Goal: Task Accomplishment & Management: Manage account settings

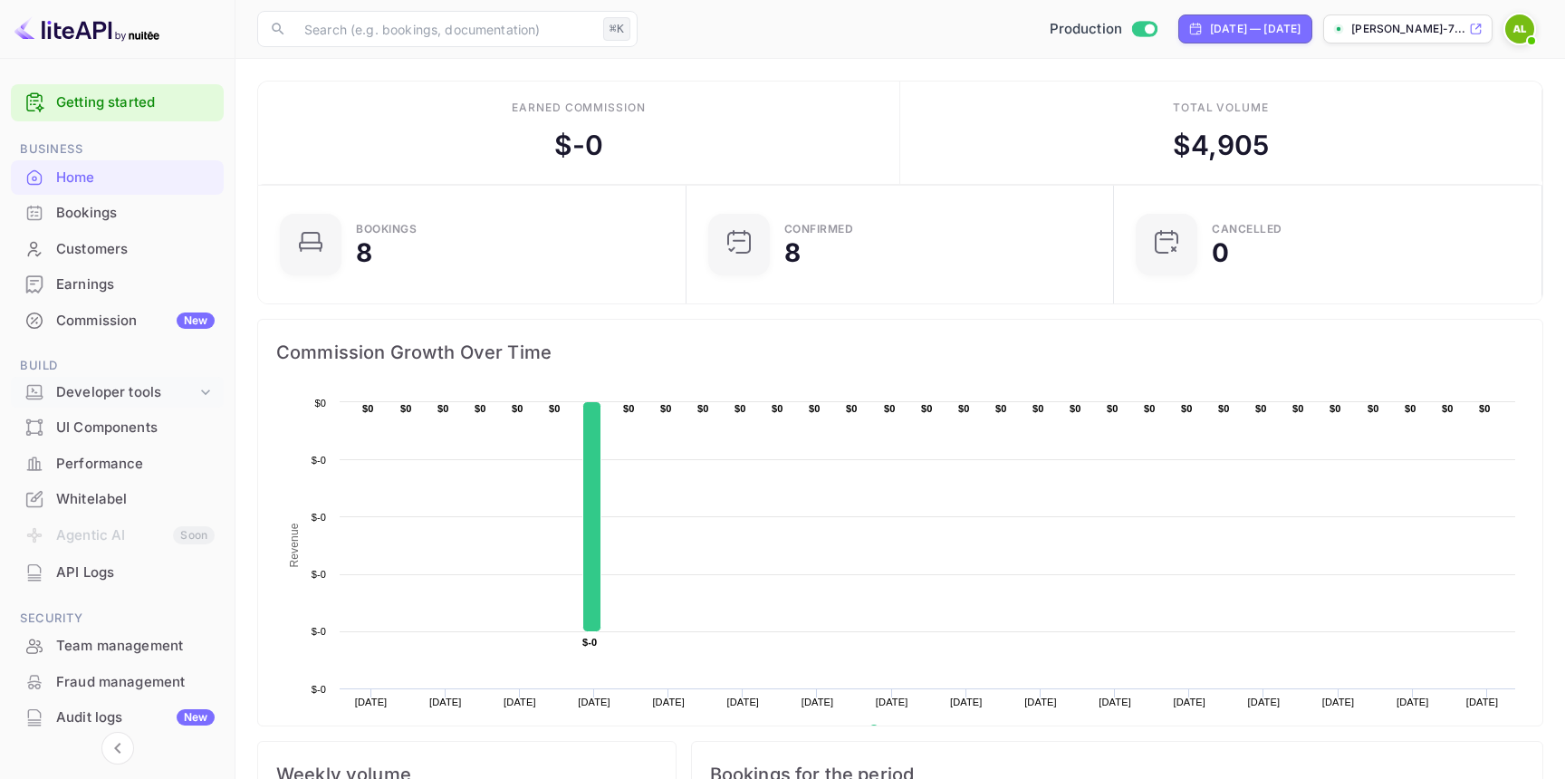
click at [150, 393] on div "Developer tools" at bounding box center [126, 392] width 140 height 21
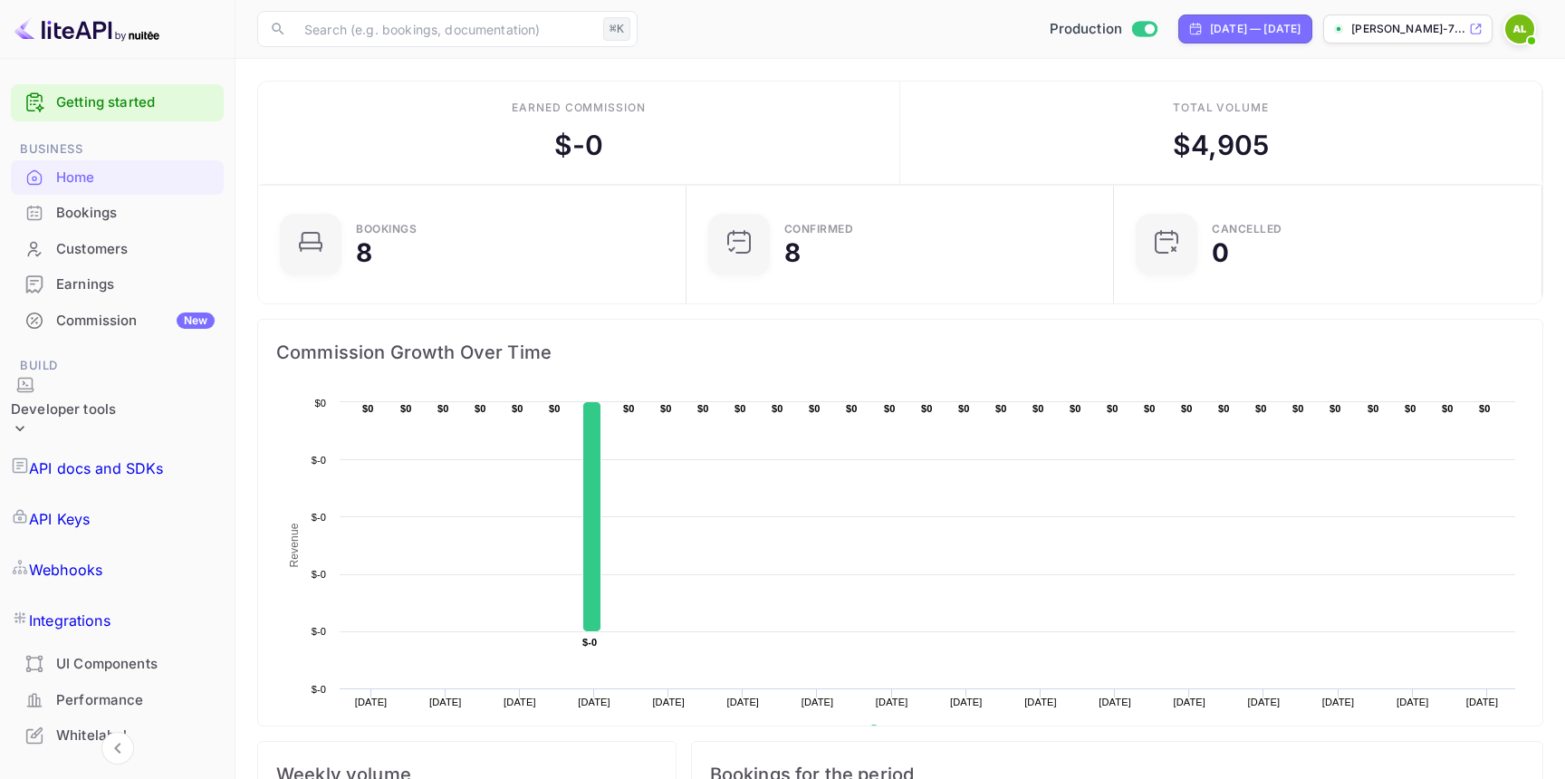
click at [105, 457] on p "API docs and SDKs" at bounding box center [96, 468] width 135 height 22
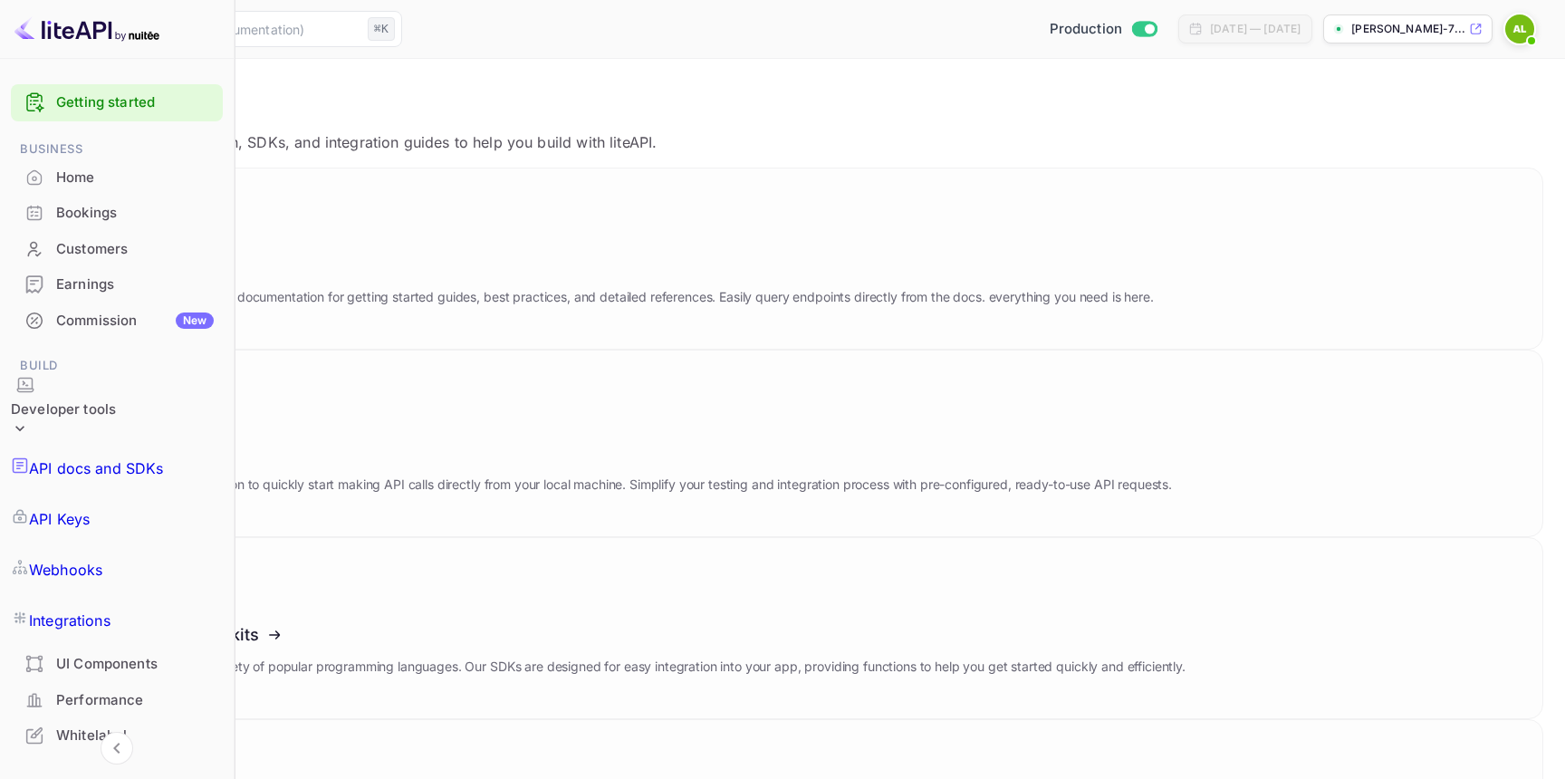
click at [90, 508] on p "API Keys" at bounding box center [59, 519] width 61 height 22
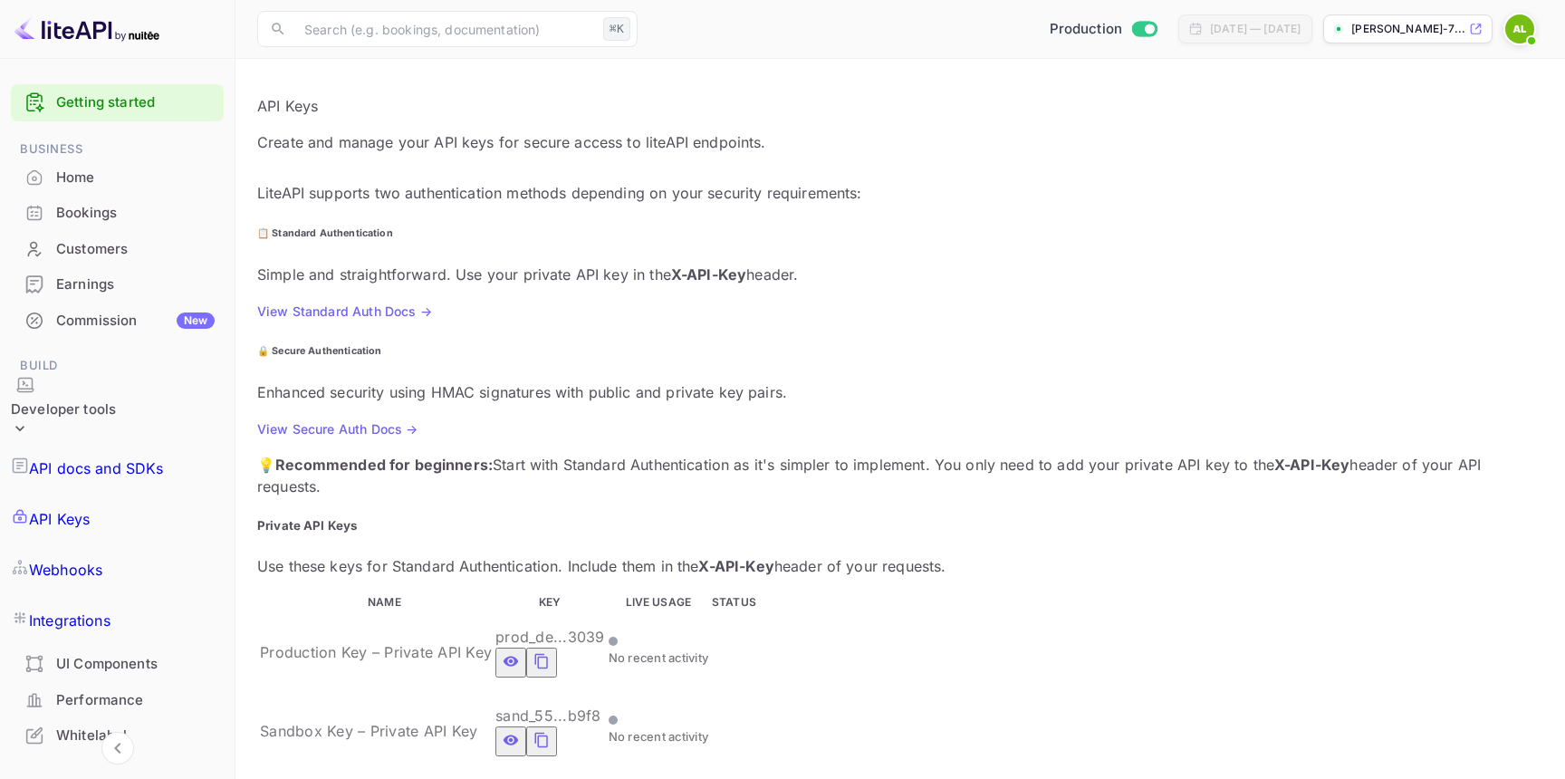
scroll to position [153, 0]
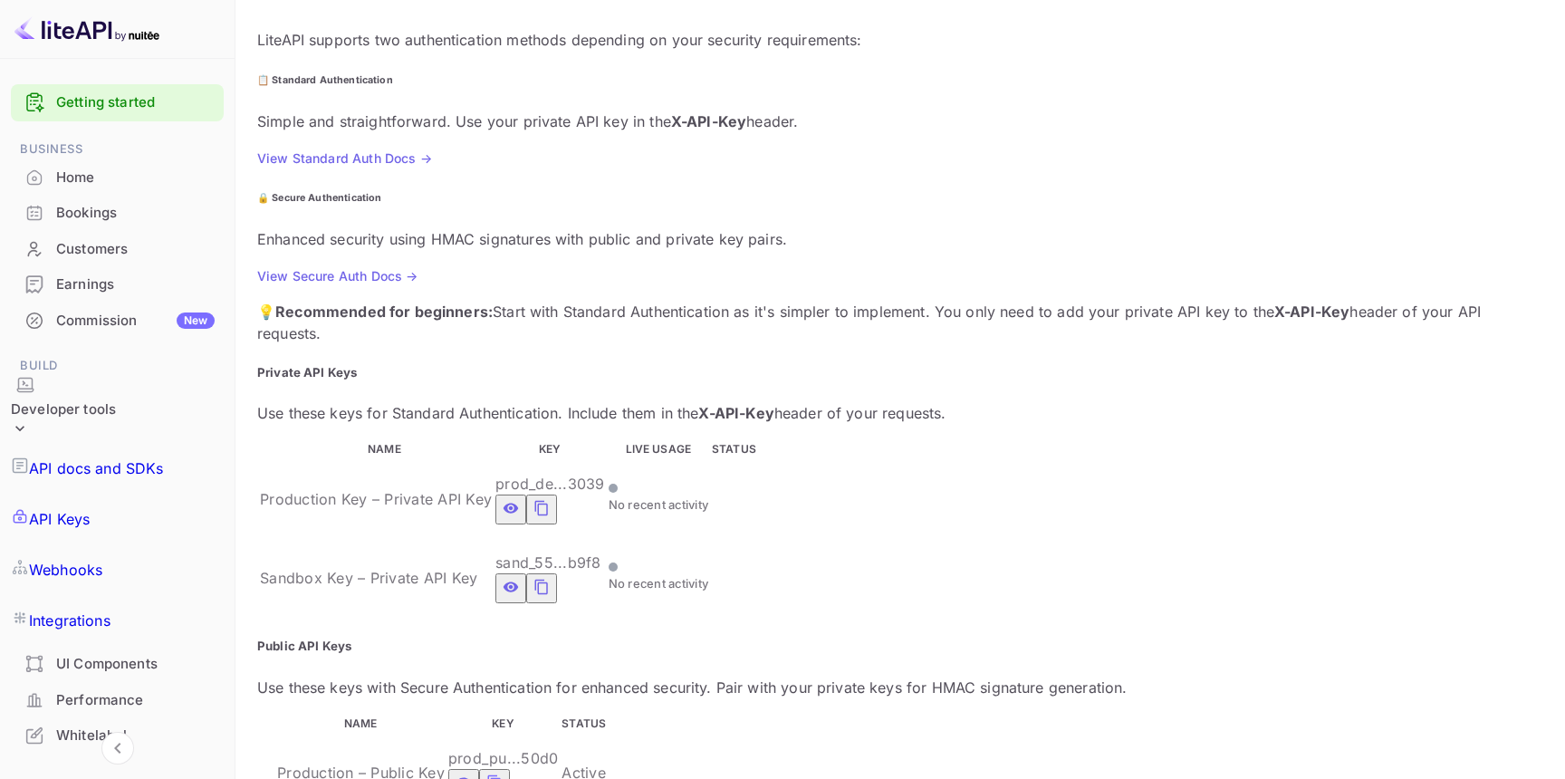
click at [91, 544] on div "Webhooks" at bounding box center [117, 569] width 213 height 51
click at [100, 610] on p "Integrations" at bounding box center [70, 621] width 82 height 22
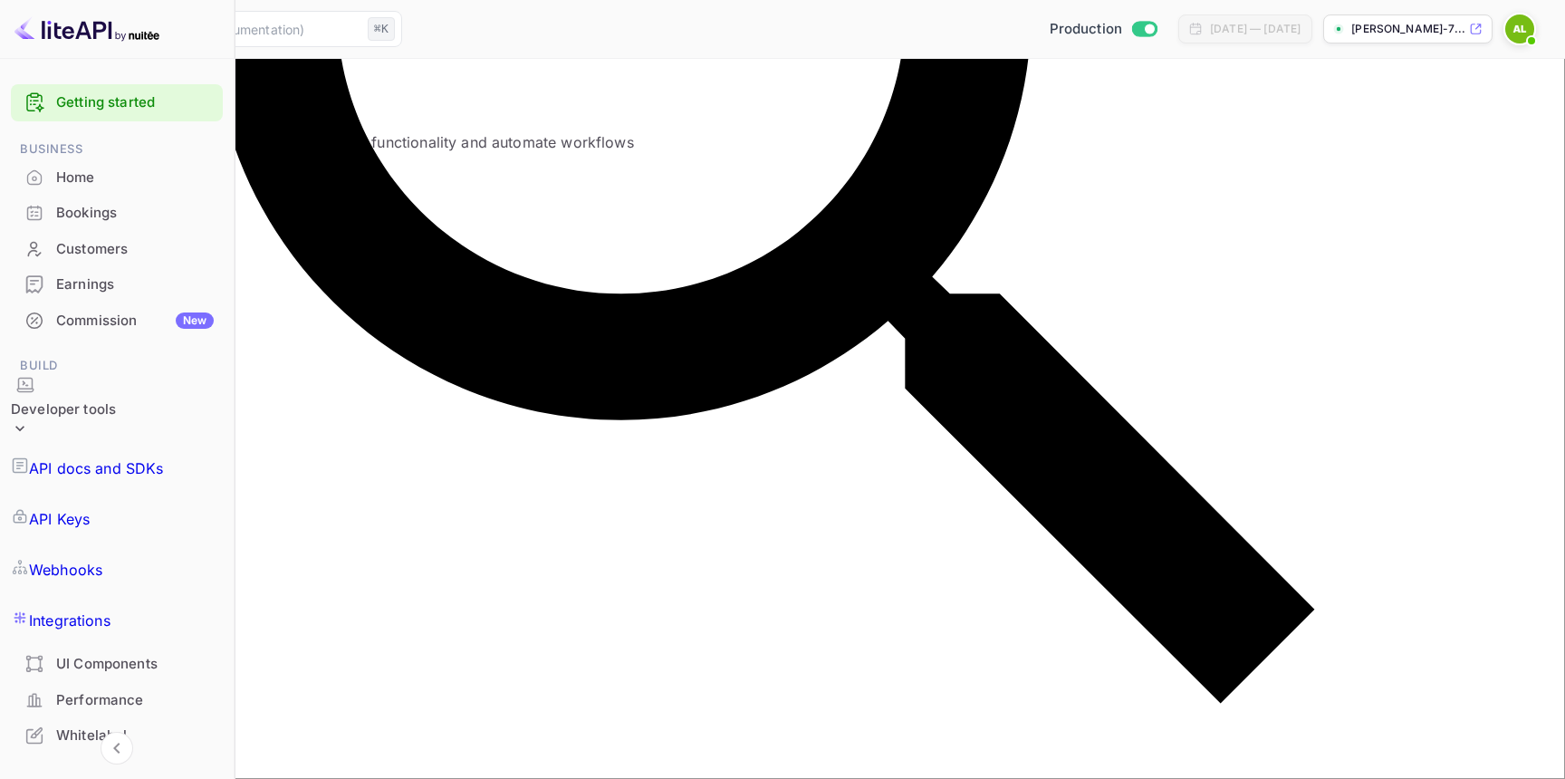
click at [1499, 30] on div "Production [DATE] — [DATE] [PERSON_NAME]-7..." at bounding box center [976, 29] width 1134 height 33
click at [1512, 30] on img at bounding box center [1520, 28] width 29 height 29
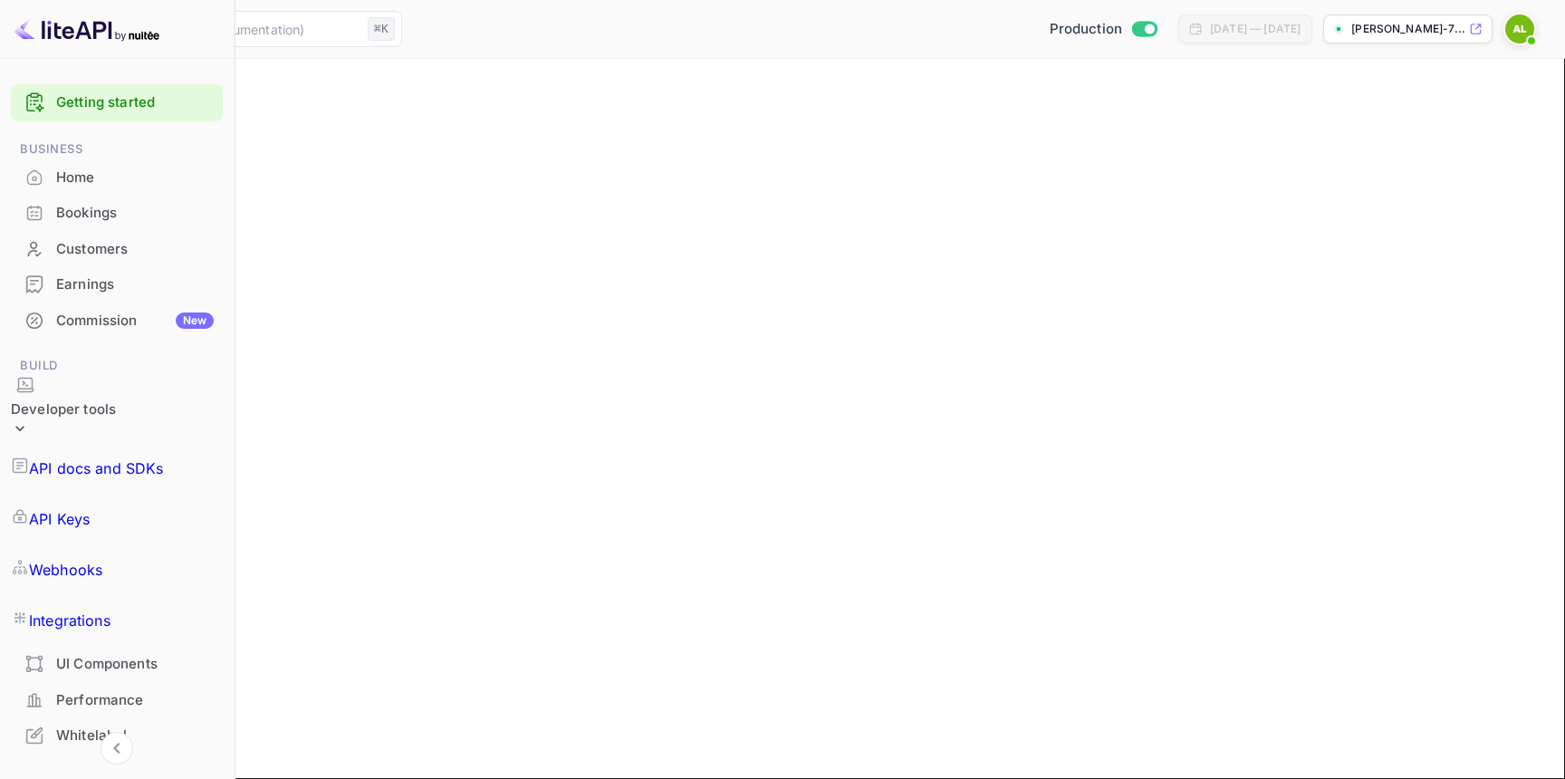
click at [211, 159] on button "Payment methods" at bounding box center [155, 149] width 111 height 19
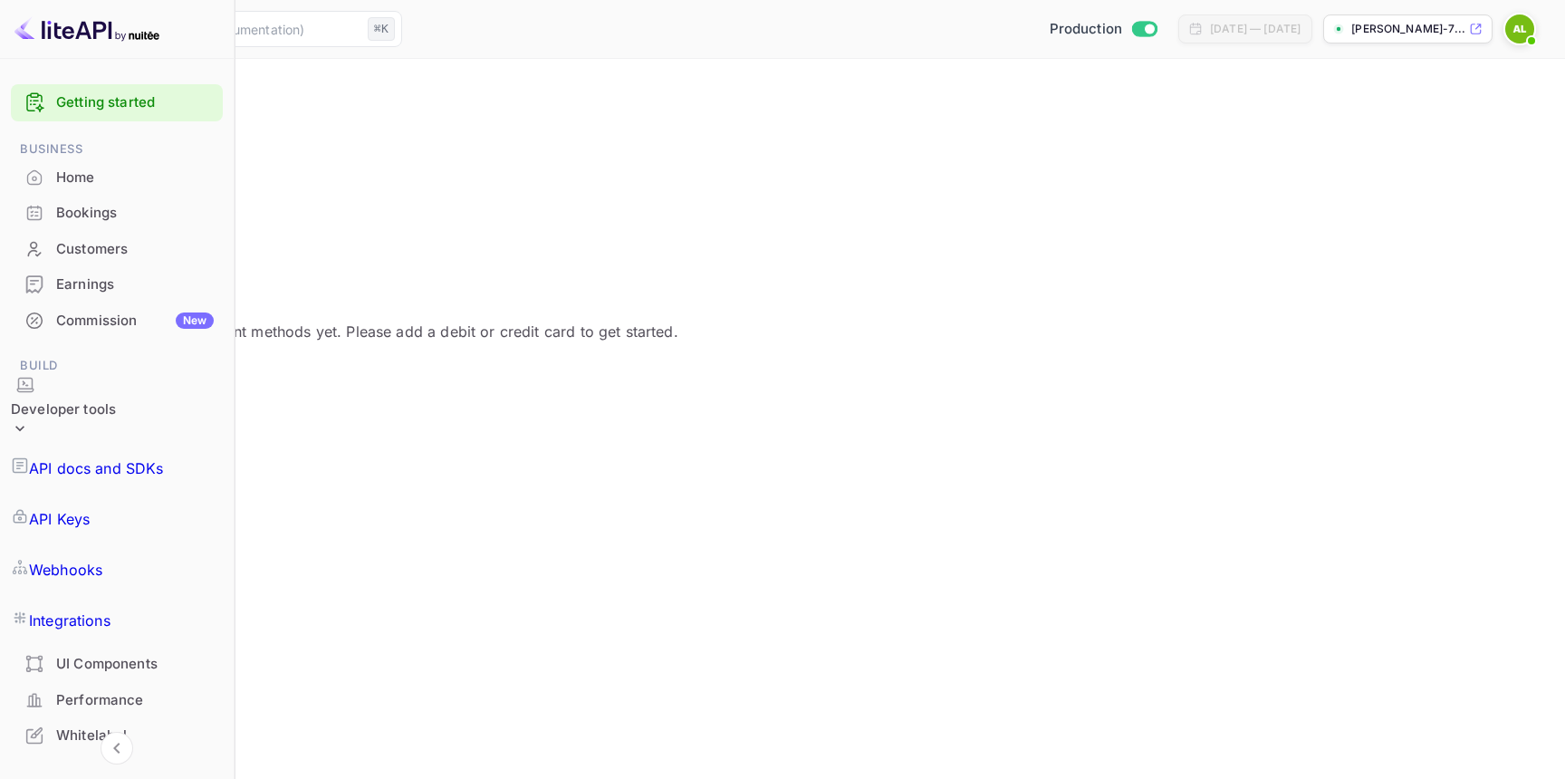
click at [100, 159] on button "User Profile" at bounding box center [61, 149] width 78 height 19
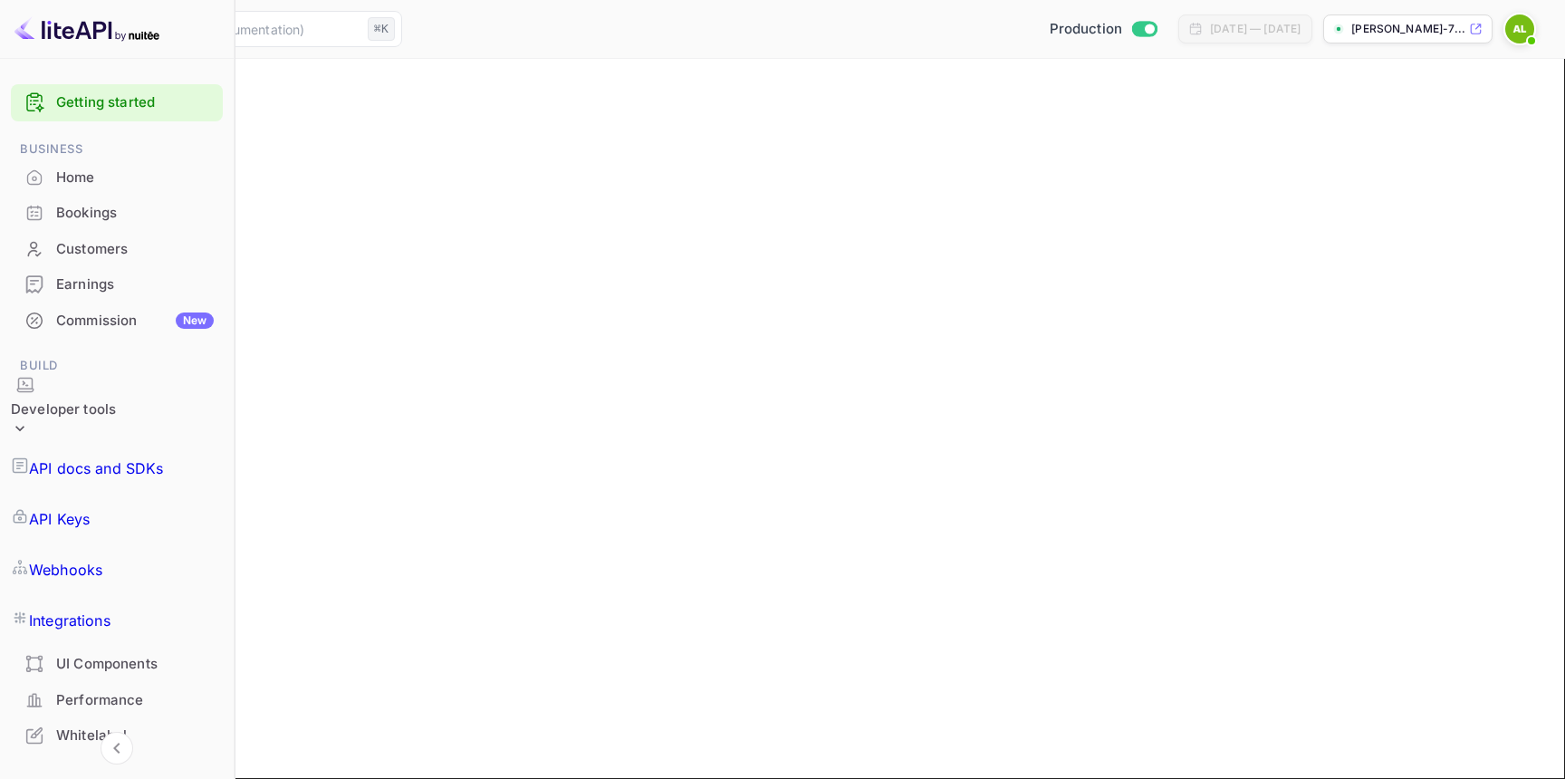
click at [1517, 30] on img at bounding box center [1520, 28] width 29 height 29
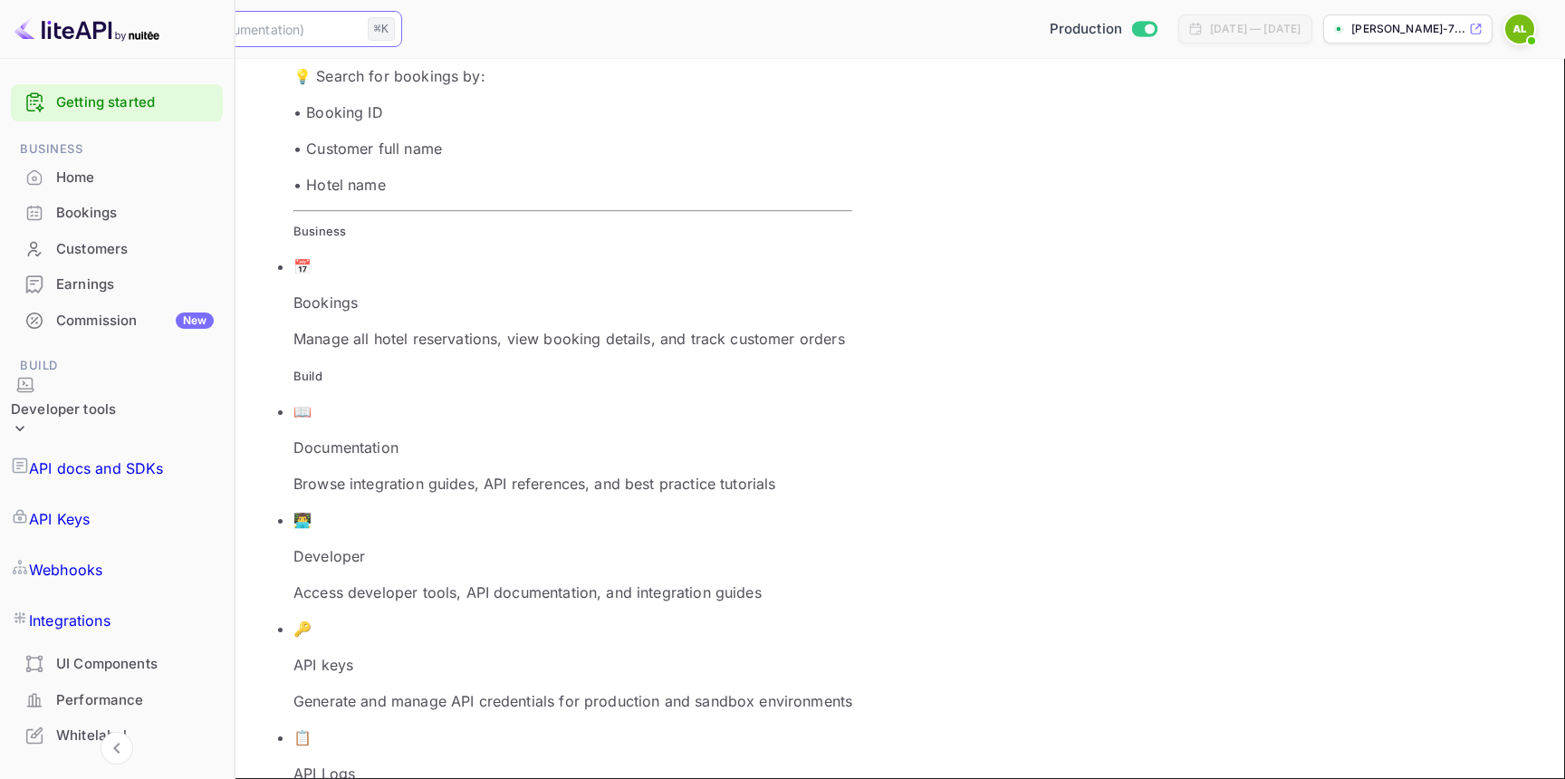
click at [361, 38] on input "text" at bounding box center [209, 29] width 303 height 36
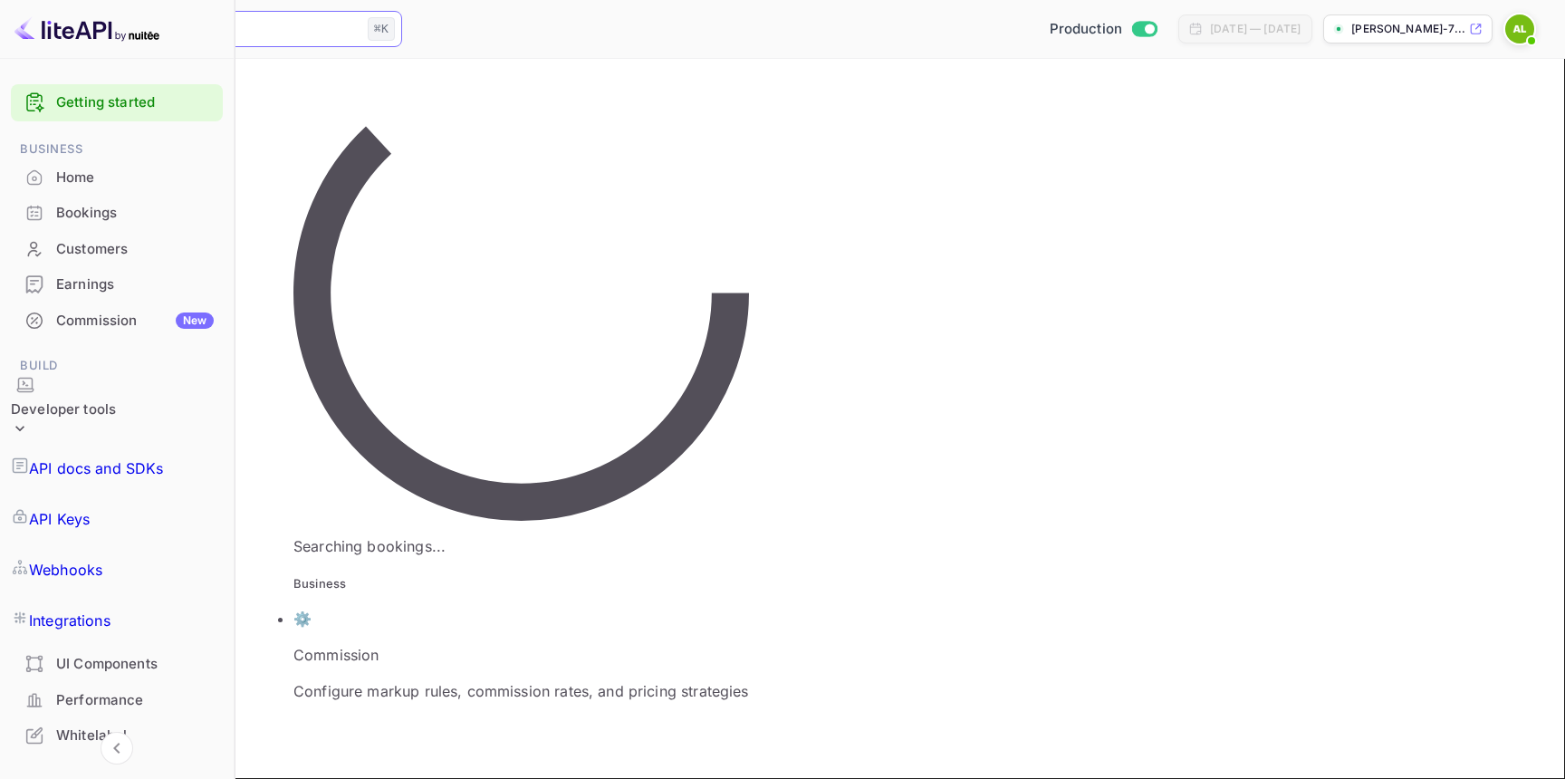
type input "commis"
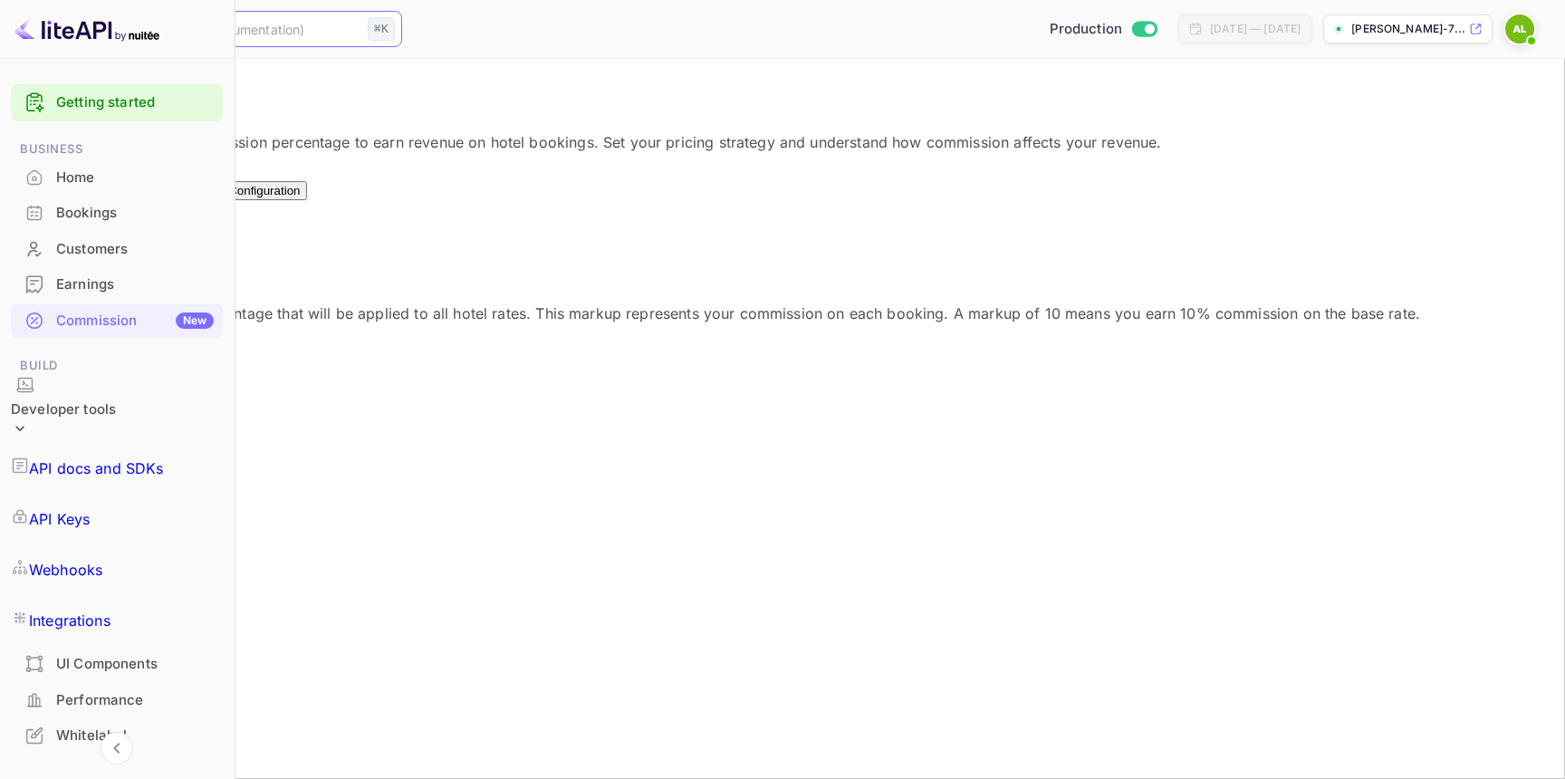
click at [188, 188] on div "Optimizations New" at bounding box center [151, 183] width 73 height 27
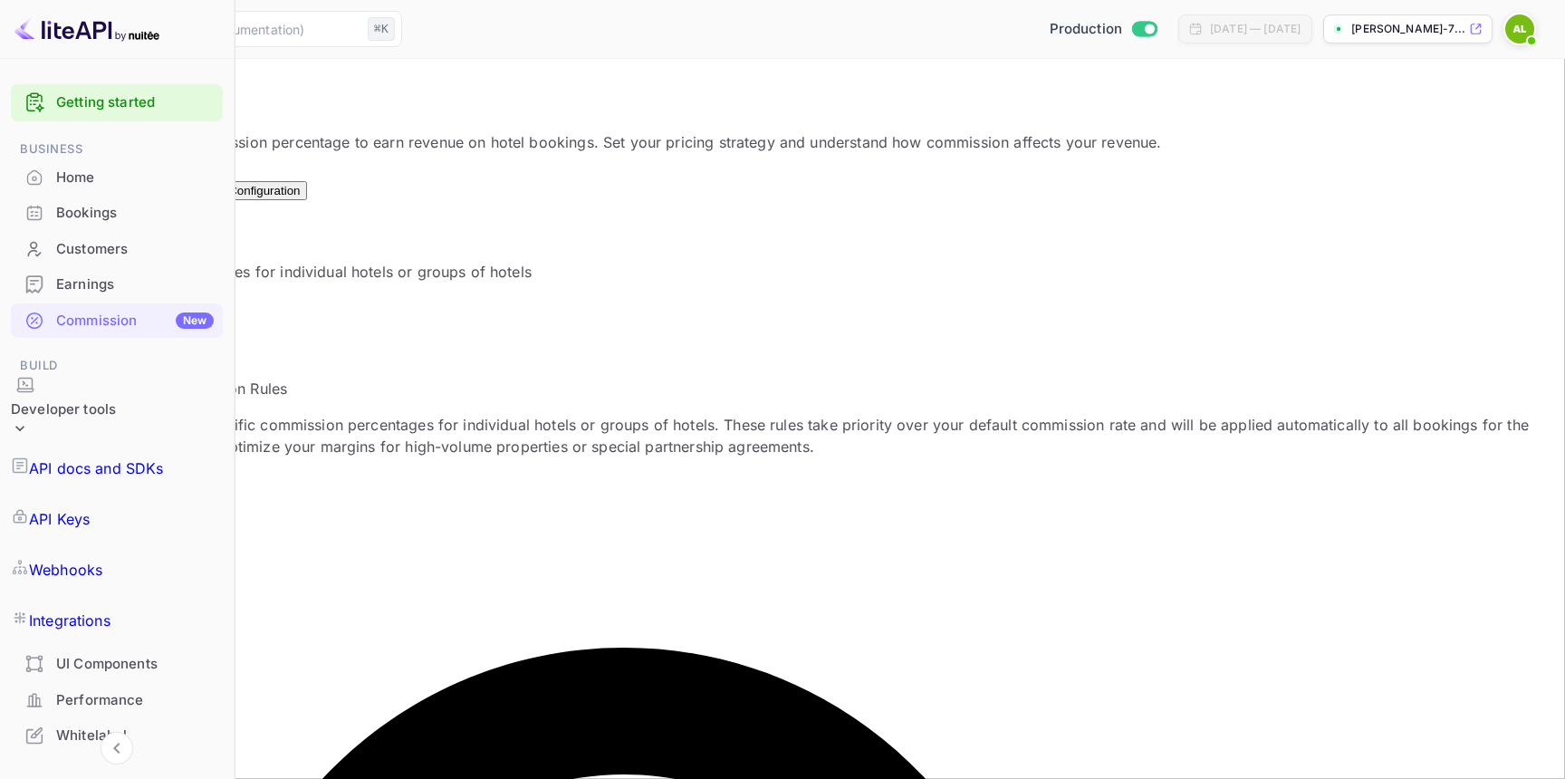
click at [307, 183] on button "Test Configuration" at bounding box center [251, 190] width 111 height 19
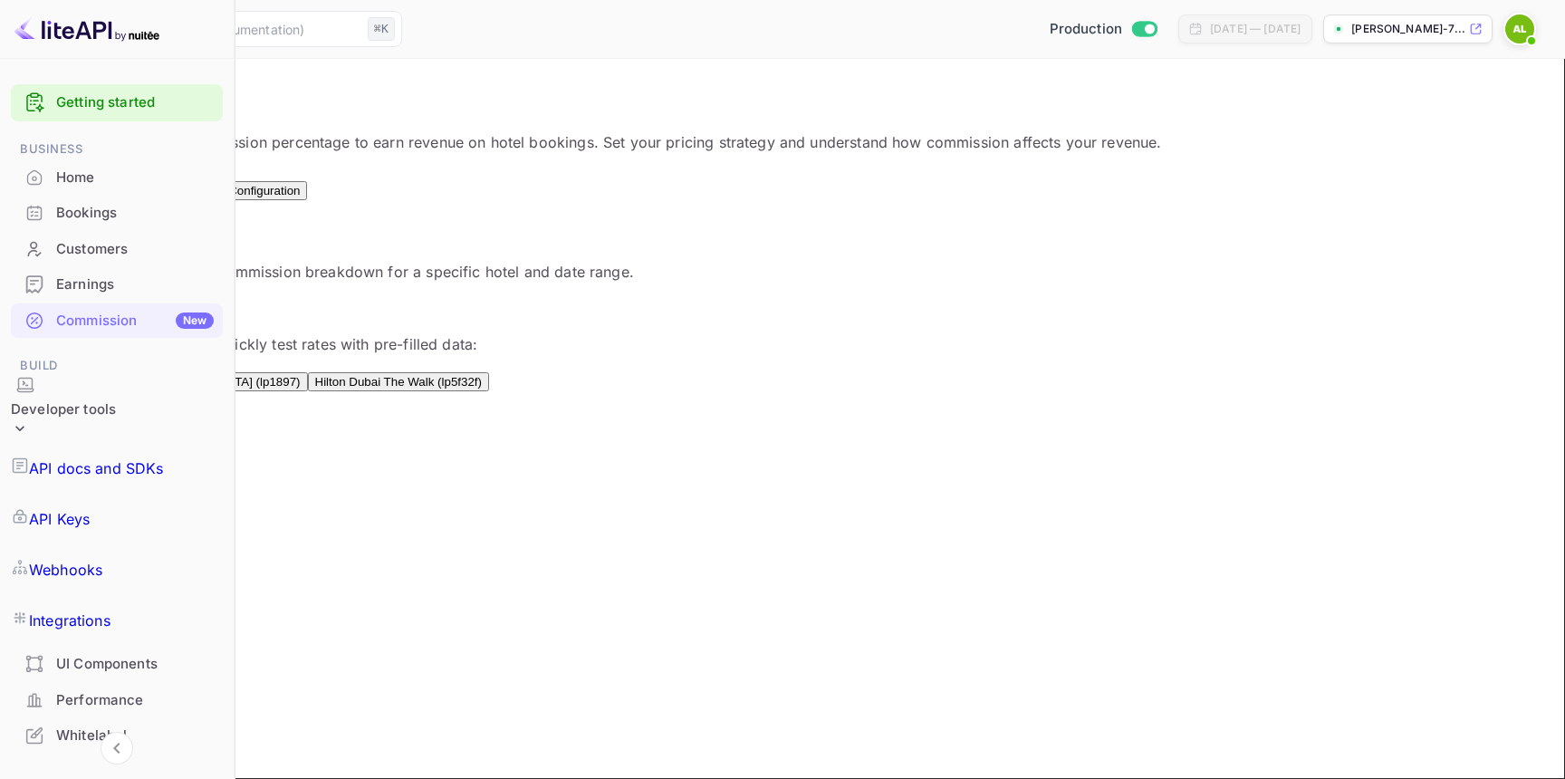
click at [108, 193] on button "Configuration" at bounding box center [65, 190] width 86 height 19
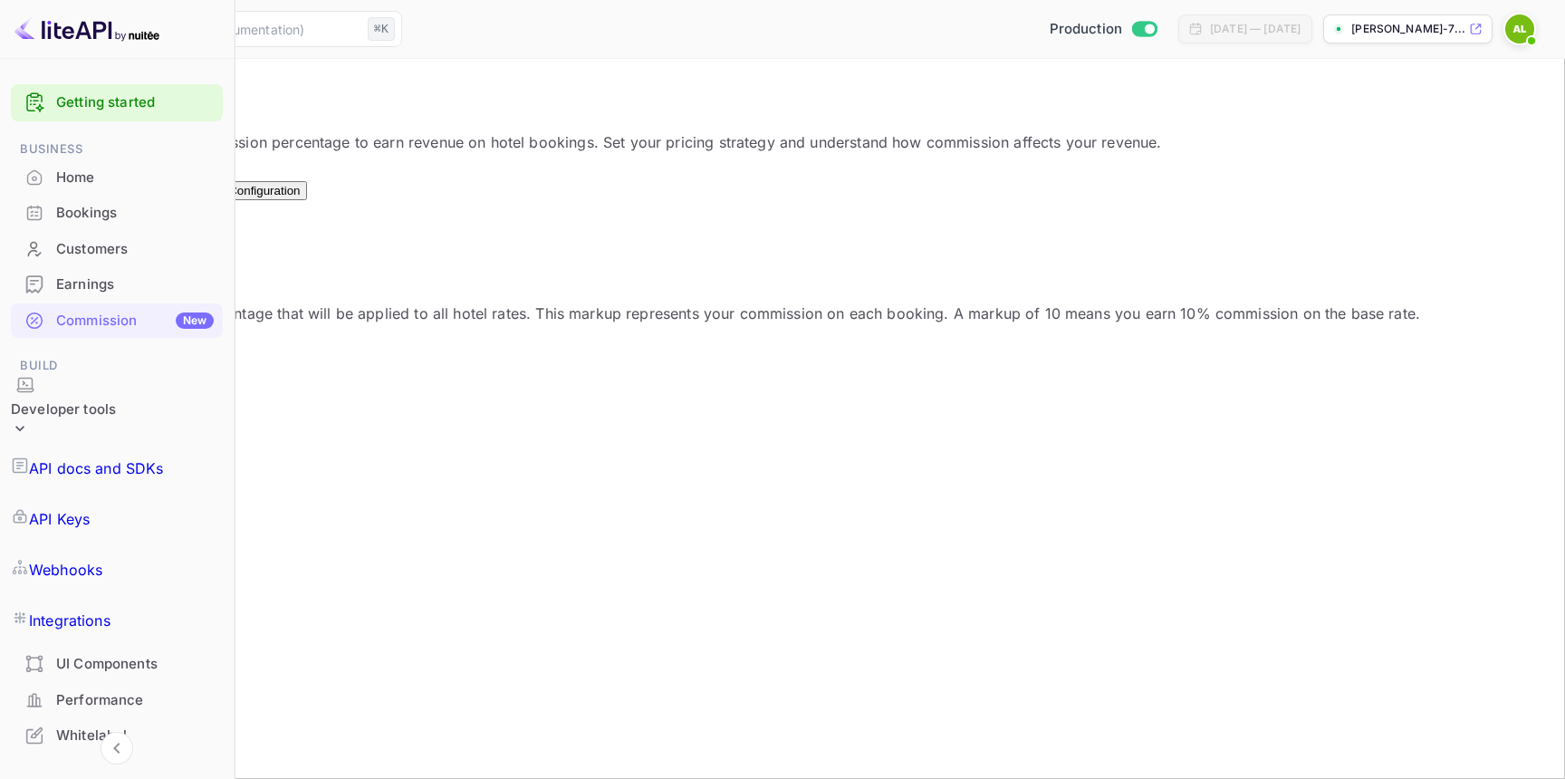
scroll to position [322, 794]
click at [307, 189] on button "Test Configuration" at bounding box center [251, 190] width 111 height 19
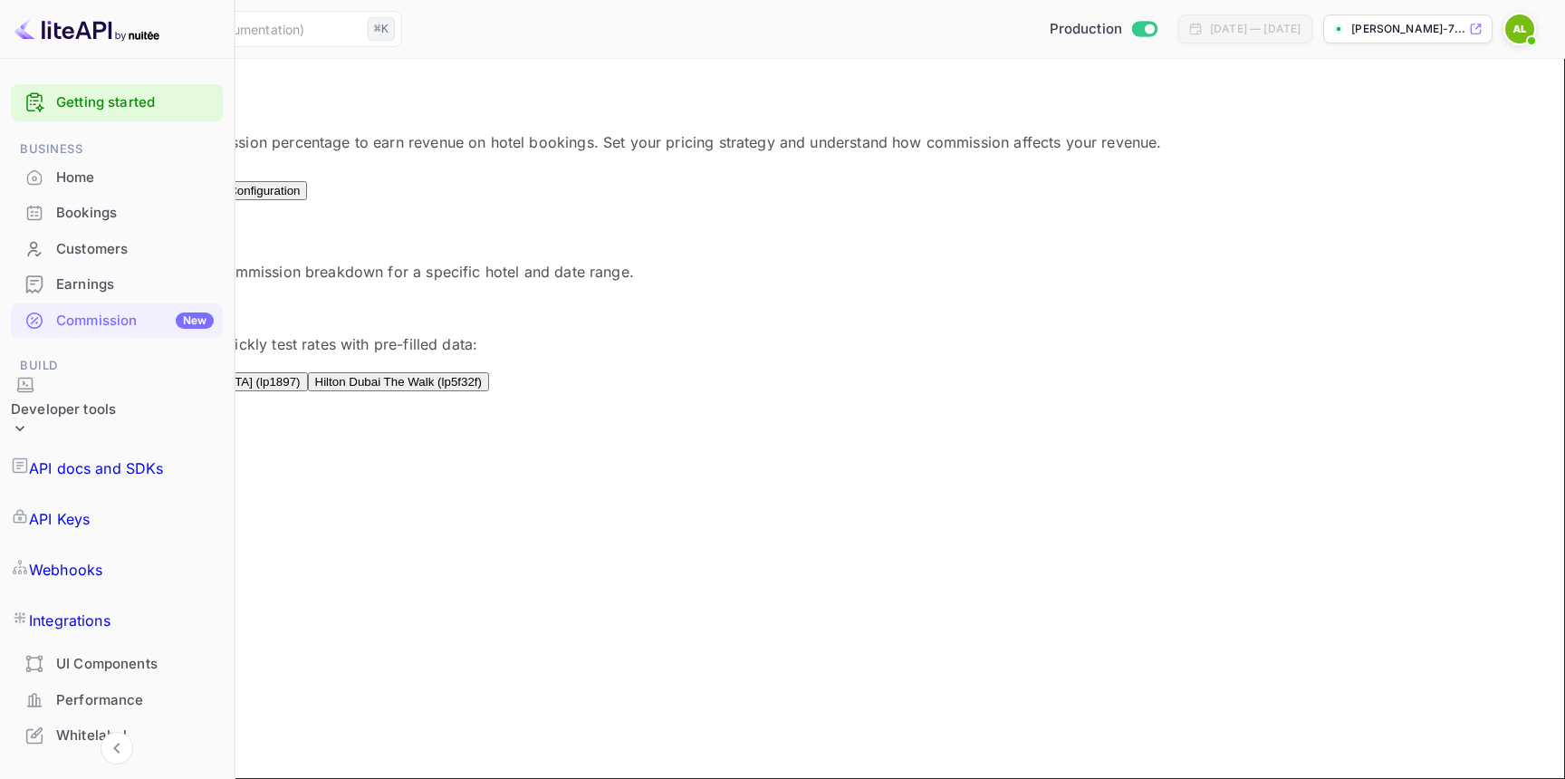
click at [196, 175] on button "Optimizations New" at bounding box center [152, 184] width 88 height 33
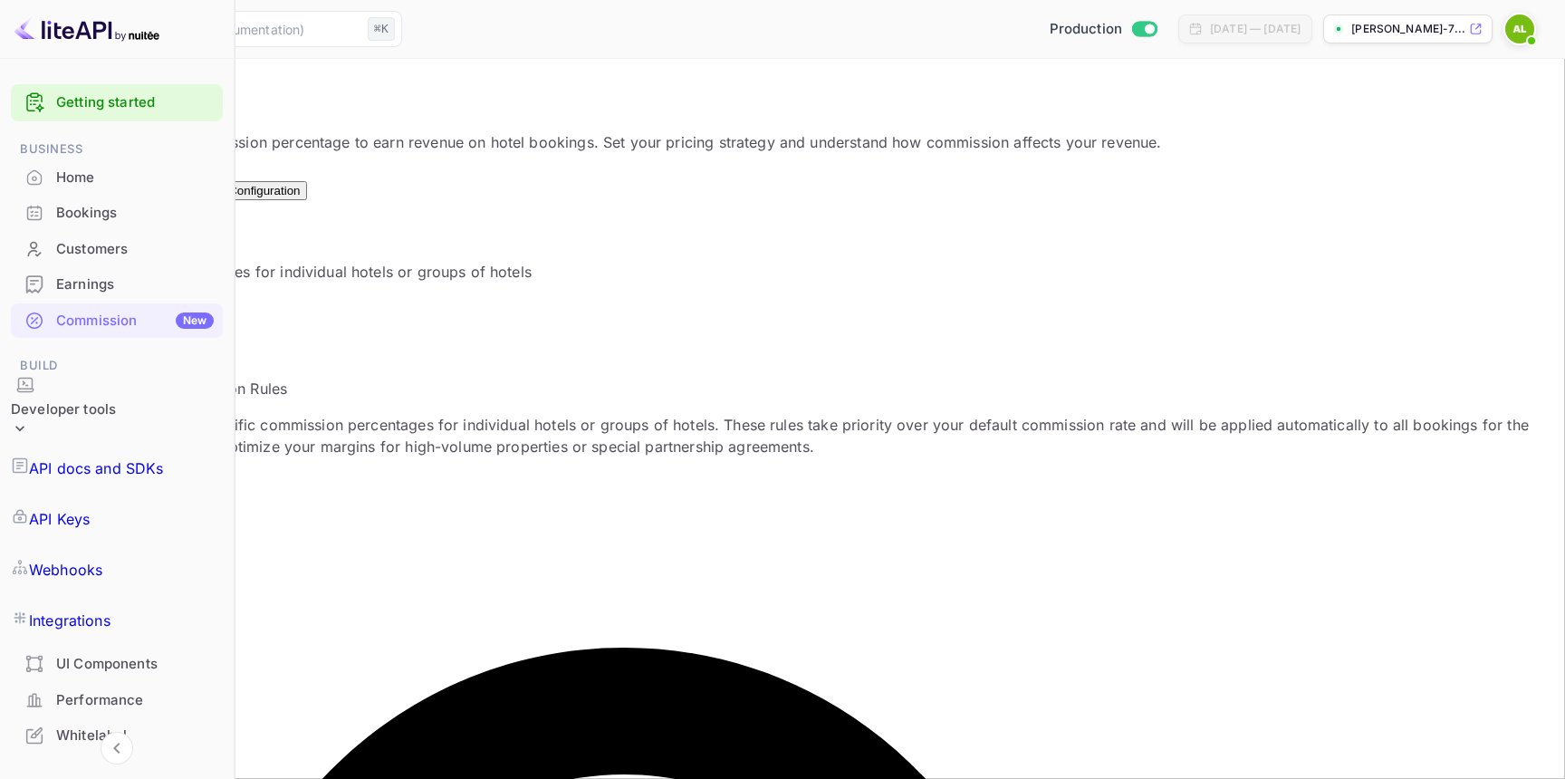
click at [108, 184] on button "Configuration" at bounding box center [65, 190] width 86 height 19
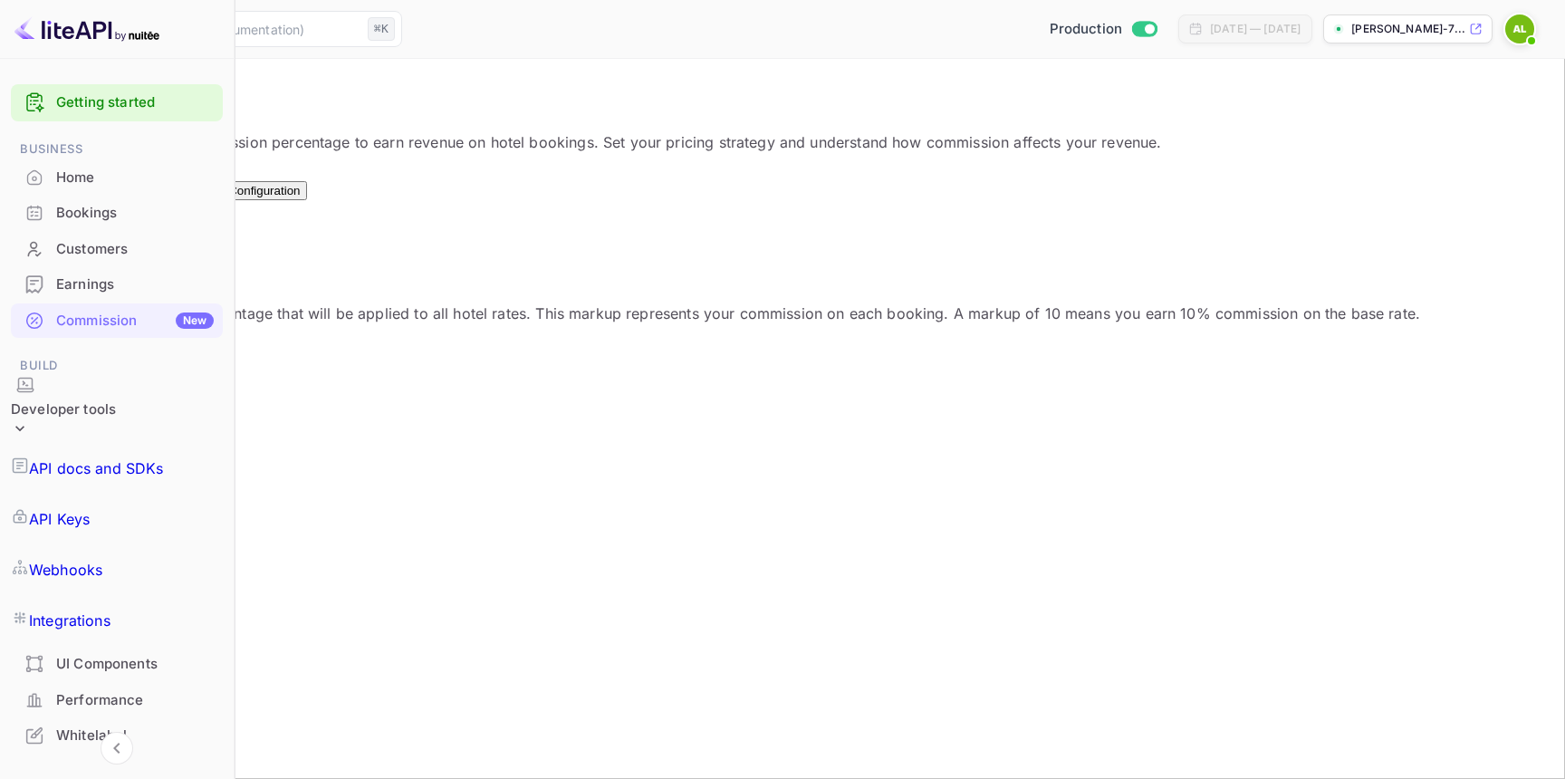
click at [188, 183] on div "Optimizations New" at bounding box center [151, 183] width 73 height 27
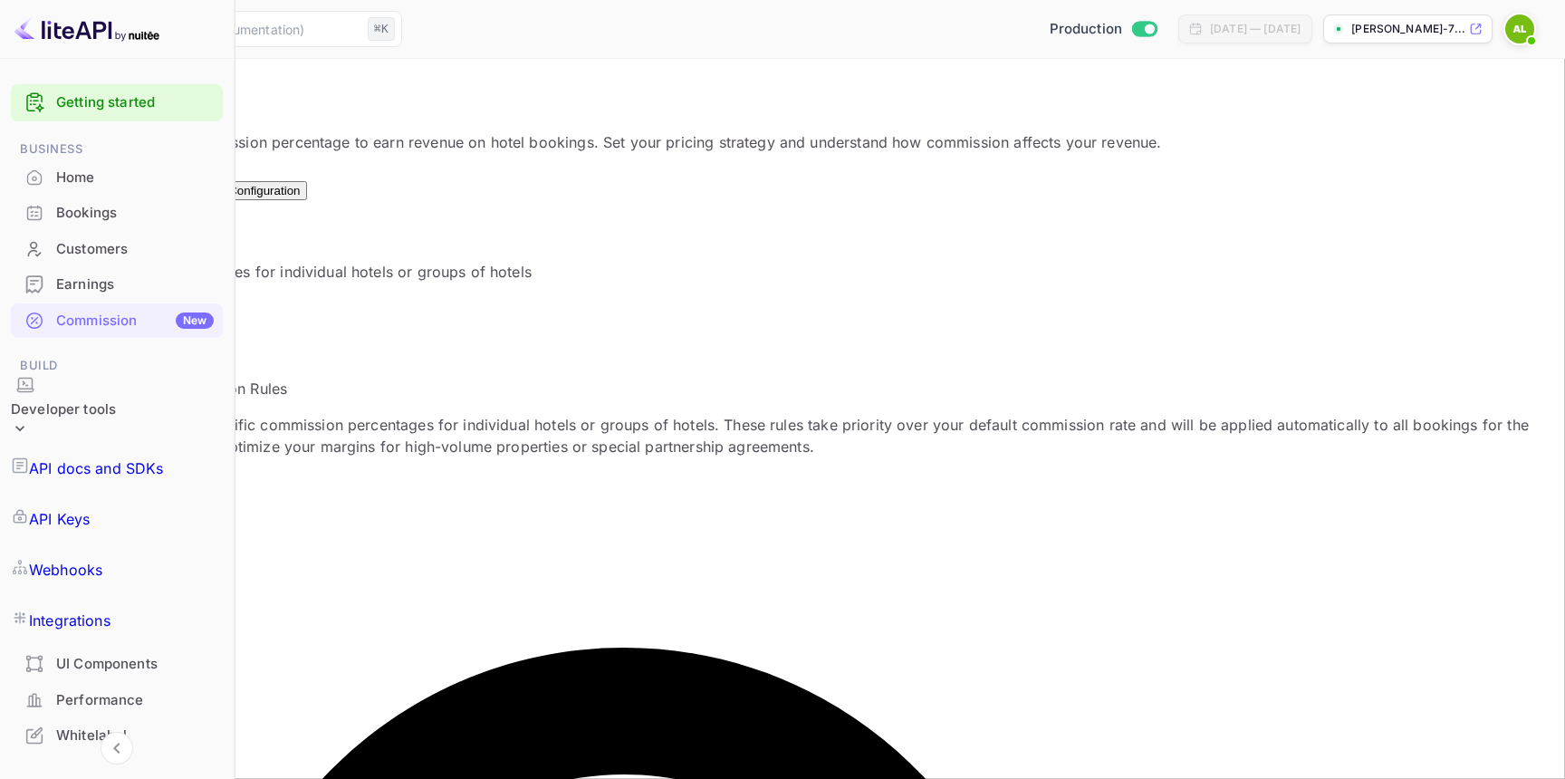
click at [108, 181] on button "Configuration" at bounding box center [65, 190] width 86 height 19
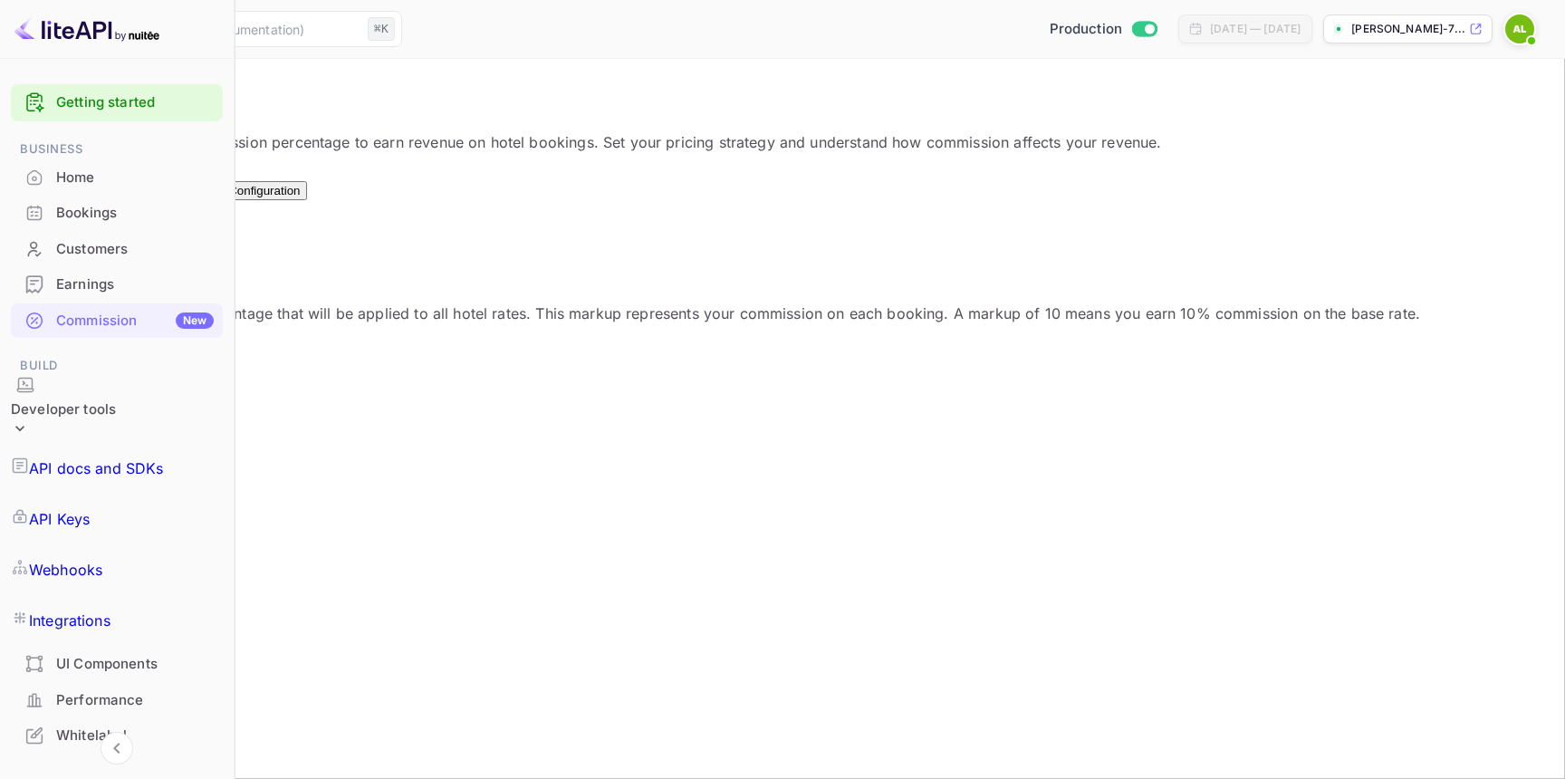
scroll to position [322, 794]
click at [188, 189] on div "Optimizations New" at bounding box center [151, 183] width 73 height 27
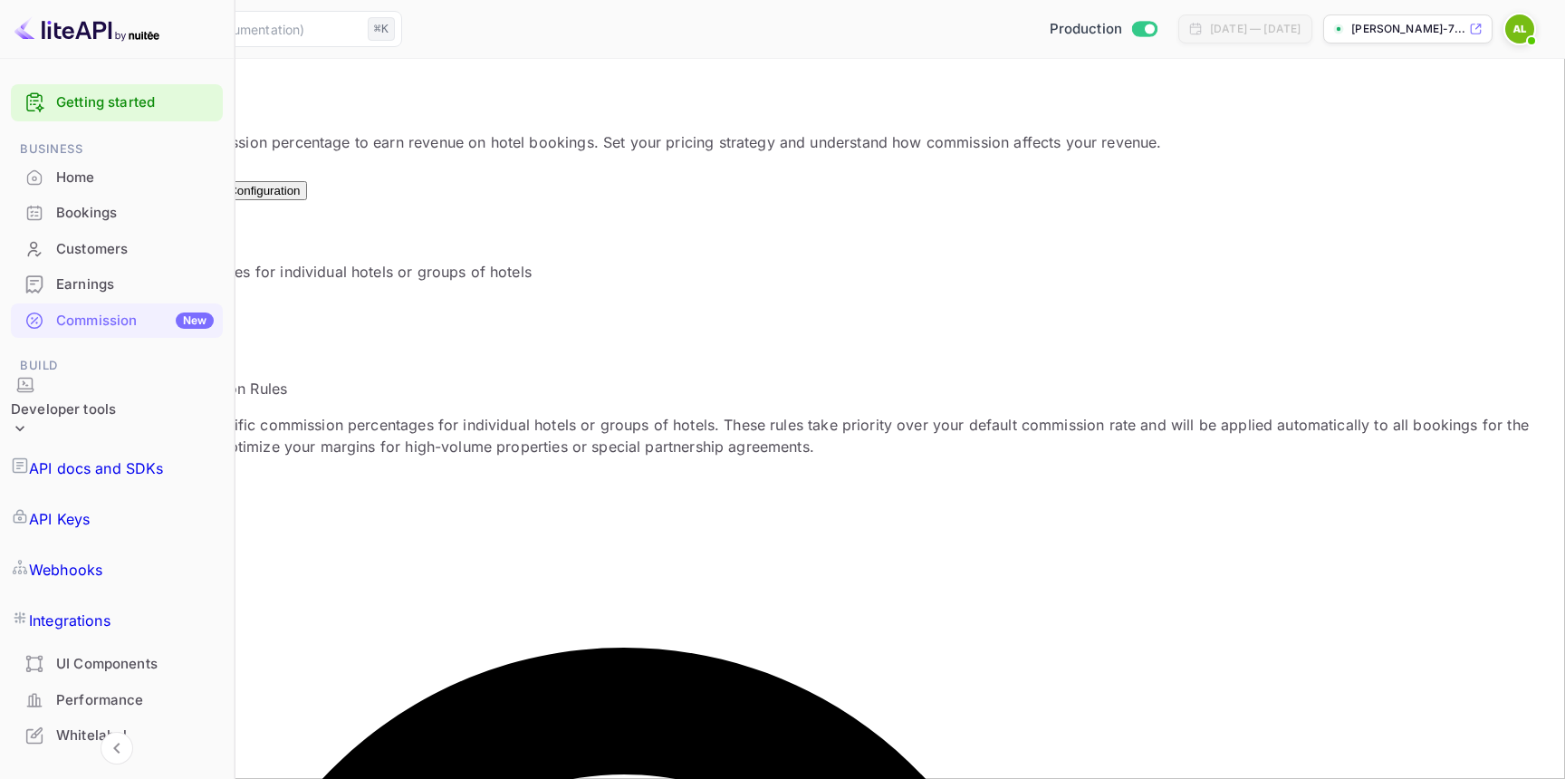
click at [307, 194] on button "Test Configuration" at bounding box center [251, 190] width 111 height 19
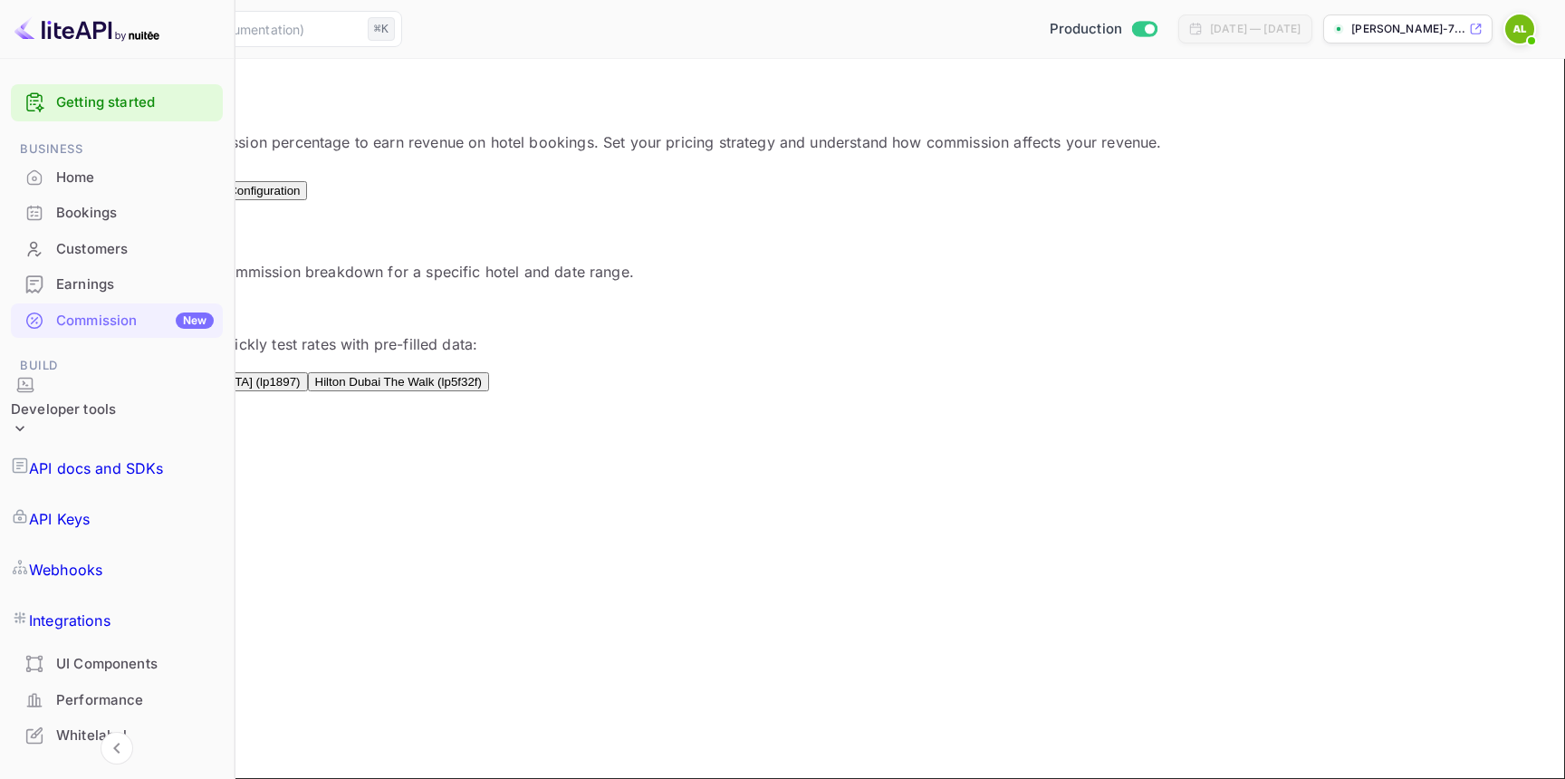
click at [489, 212] on div "Commission Management Configure your default commission percentage to earn reve…" at bounding box center [783, 507] width 1522 height 825
click at [196, 194] on button "Optimizations New" at bounding box center [152, 184] width 88 height 33
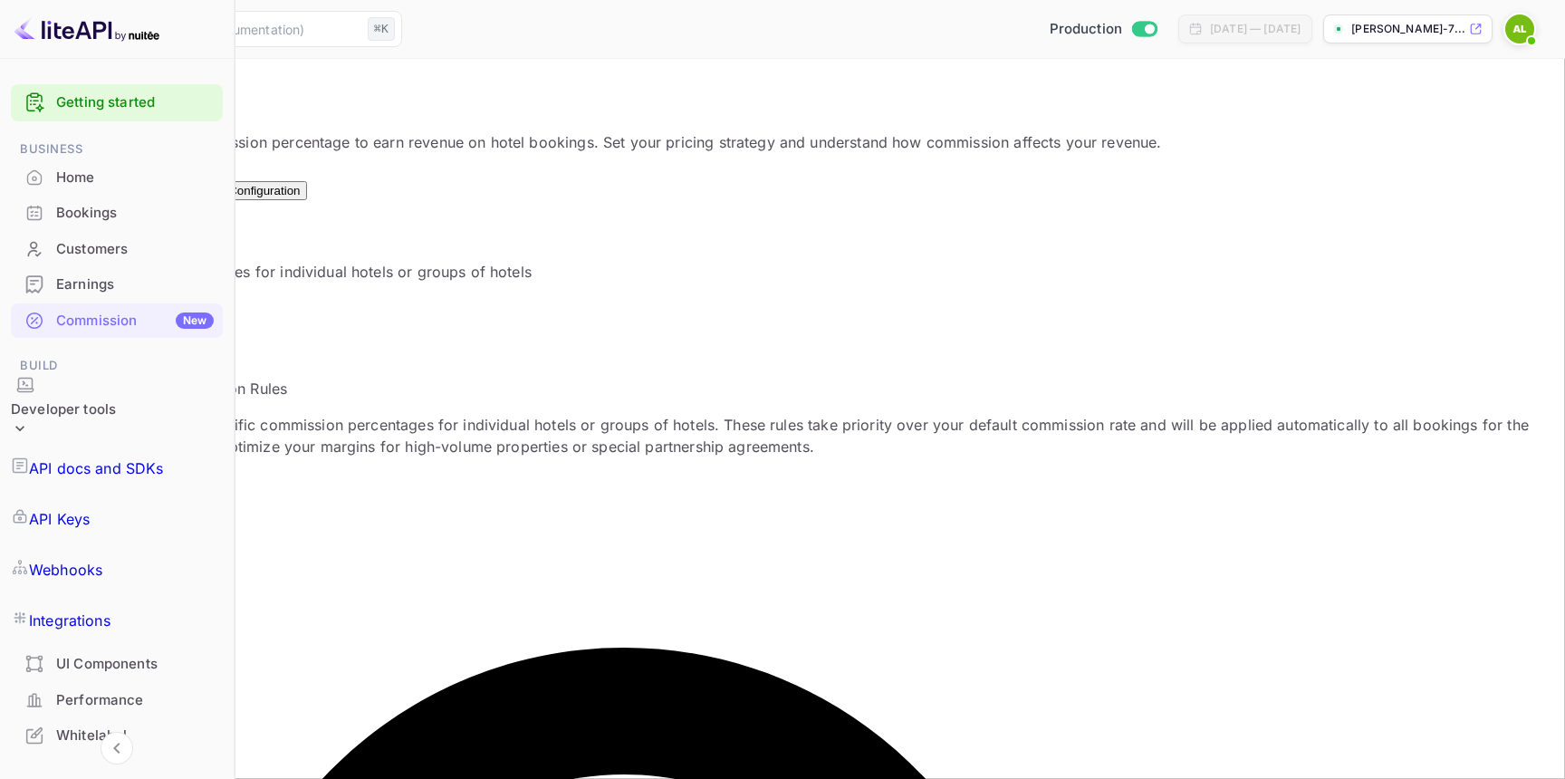
click at [307, 188] on button "Test Configuration" at bounding box center [251, 190] width 111 height 19
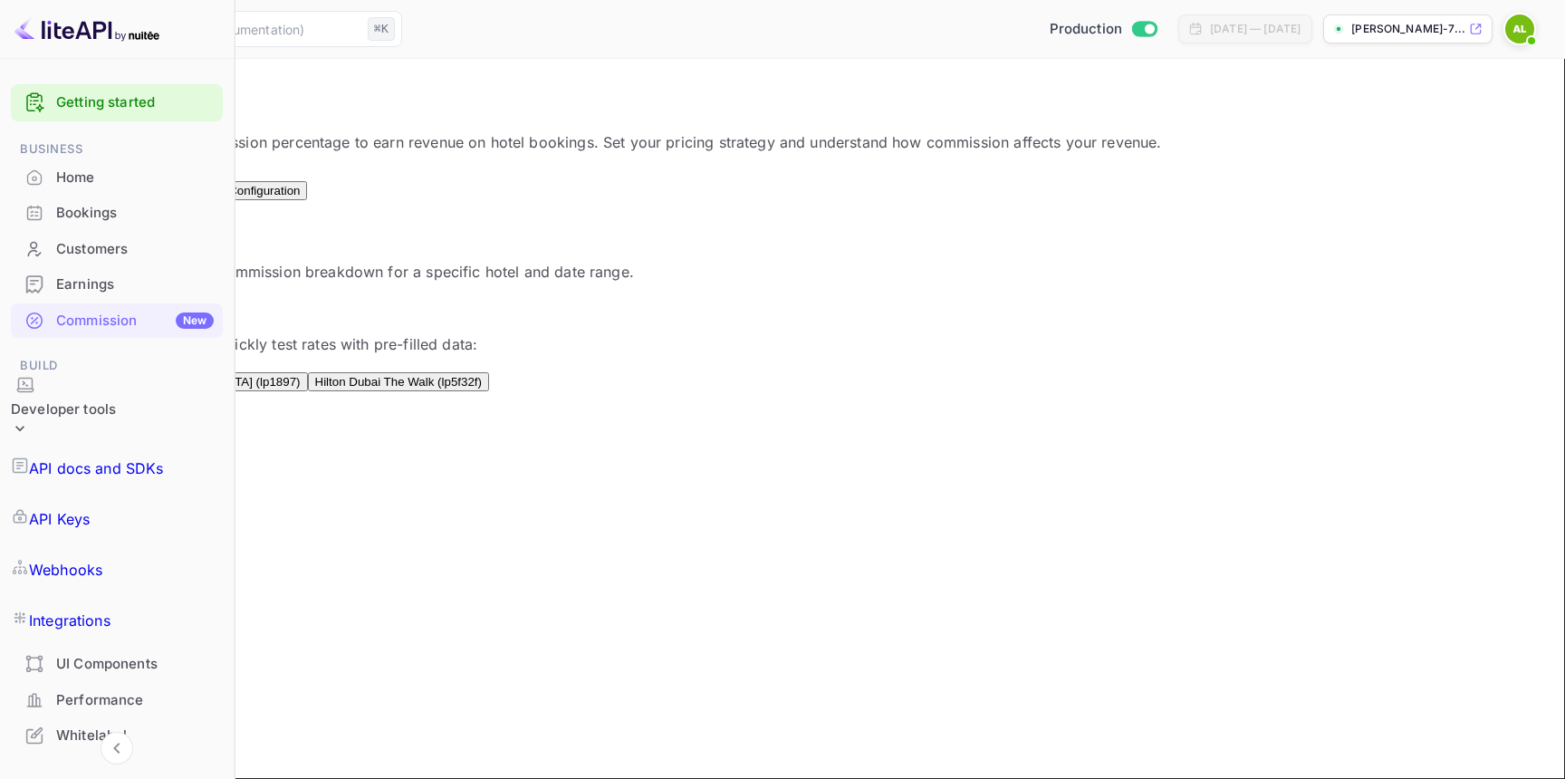
click at [108, 188] on button "Configuration" at bounding box center [65, 190] width 86 height 19
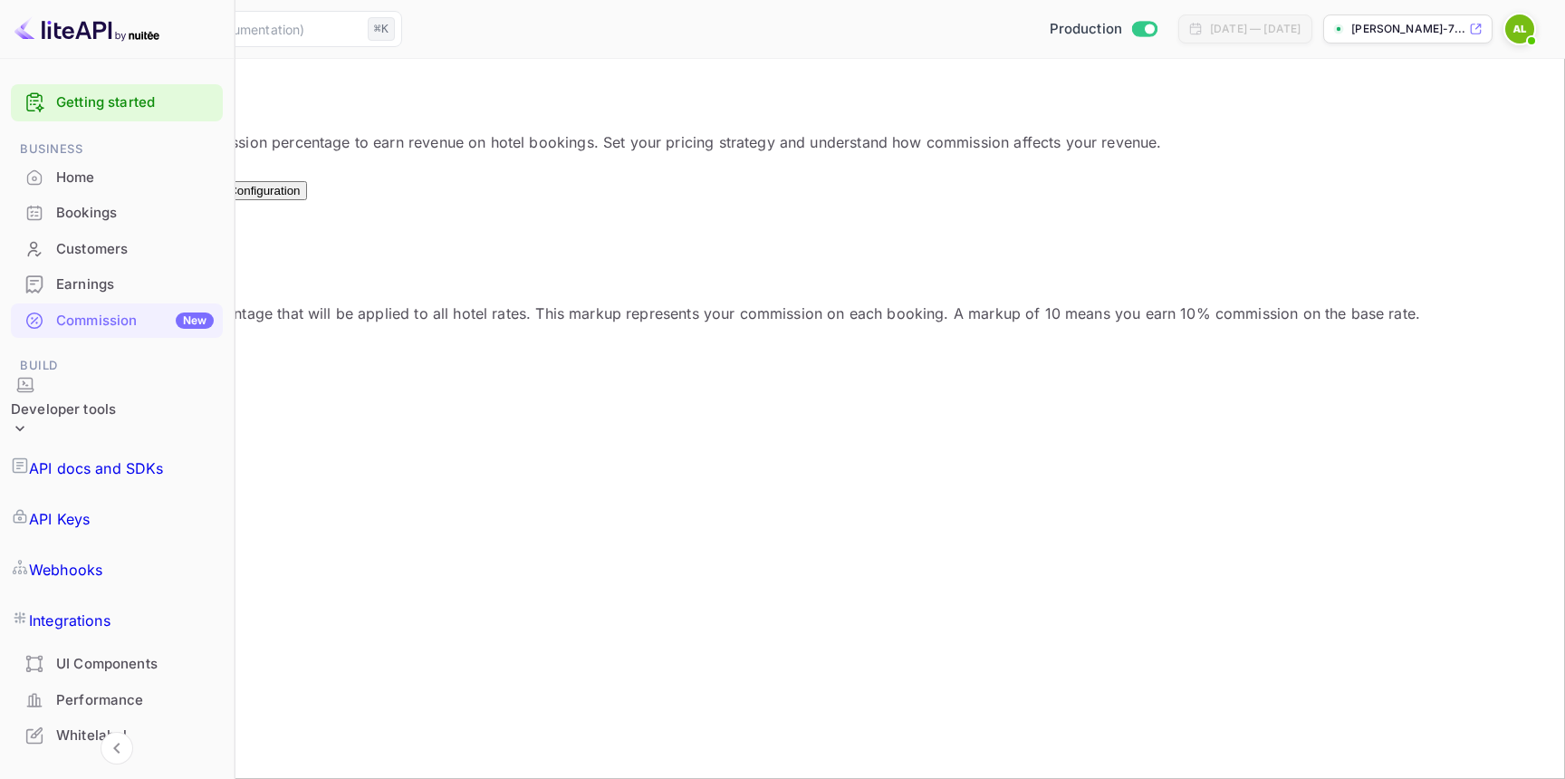
scroll to position [322, 794]
click at [108, 189] on button "Configuration" at bounding box center [65, 190] width 86 height 19
click at [427, 241] on h4 "Default Markup" at bounding box center [721, 230] width 1399 height 22
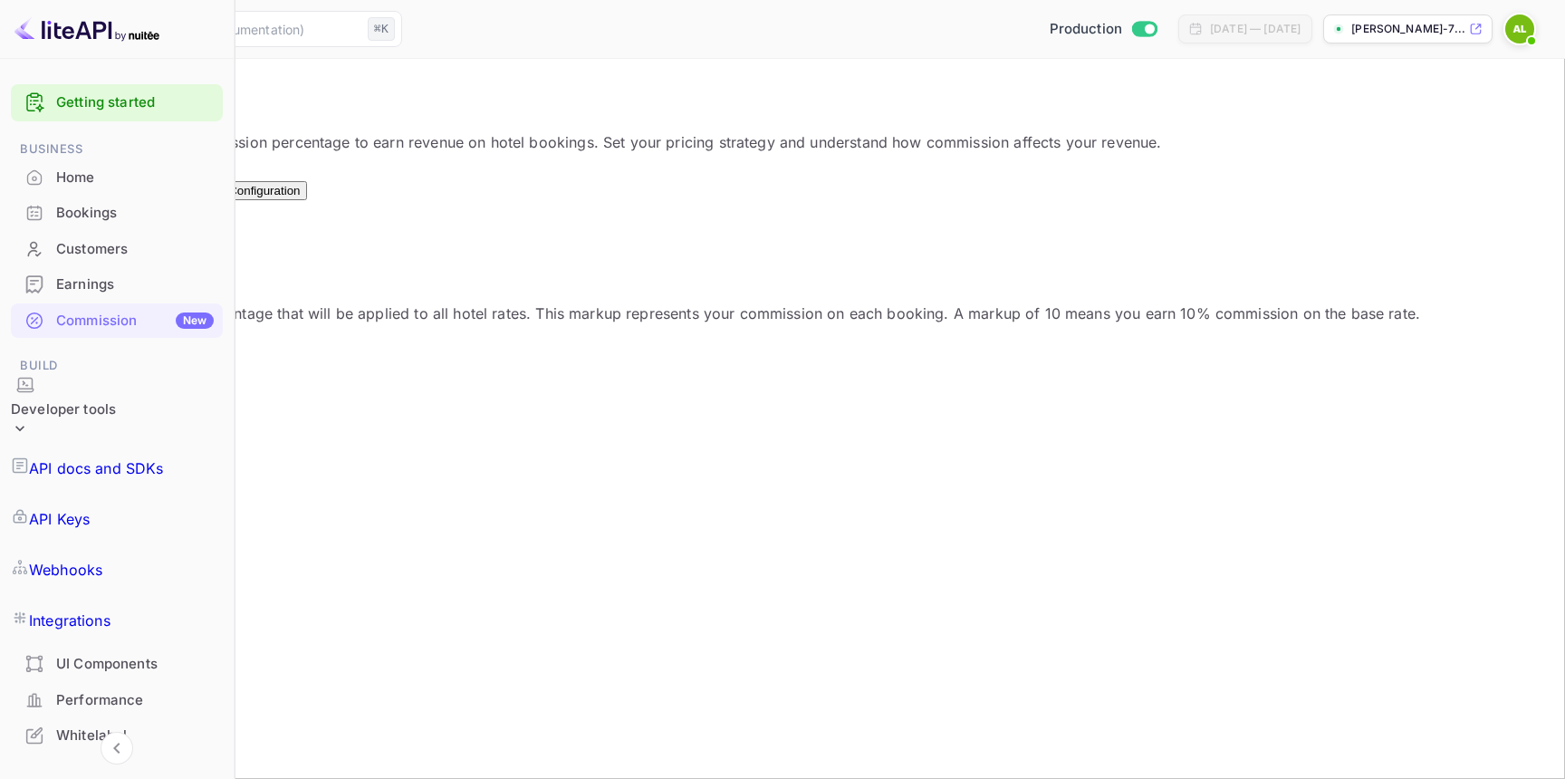
click at [454, 241] on h4 "Default Markup" at bounding box center [721, 230] width 1399 height 22
click at [188, 188] on div "Optimizations New" at bounding box center [151, 183] width 73 height 27
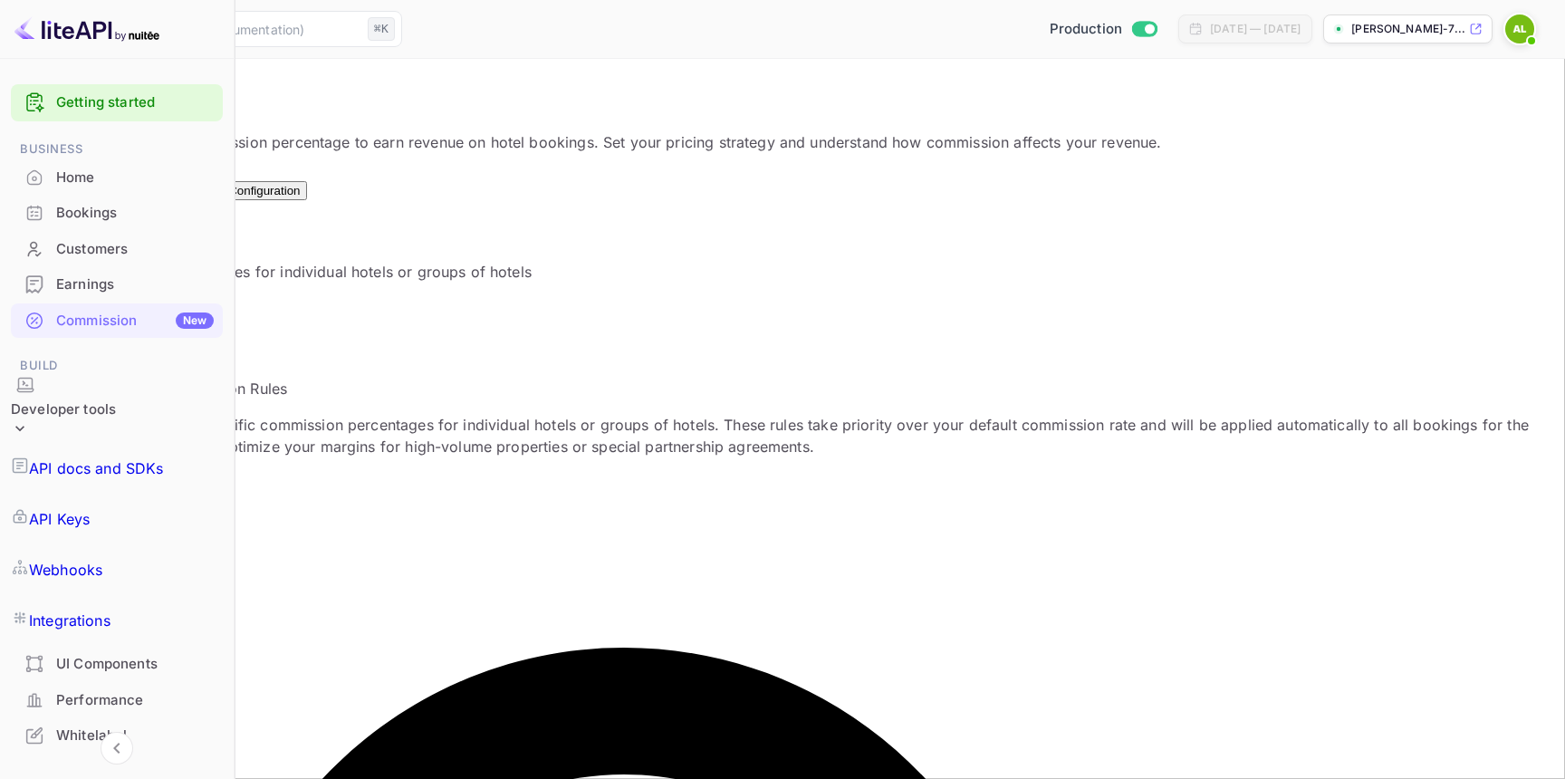
click at [108, 191] on button "Configuration" at bounding box center [65, 190] width 86 height 19
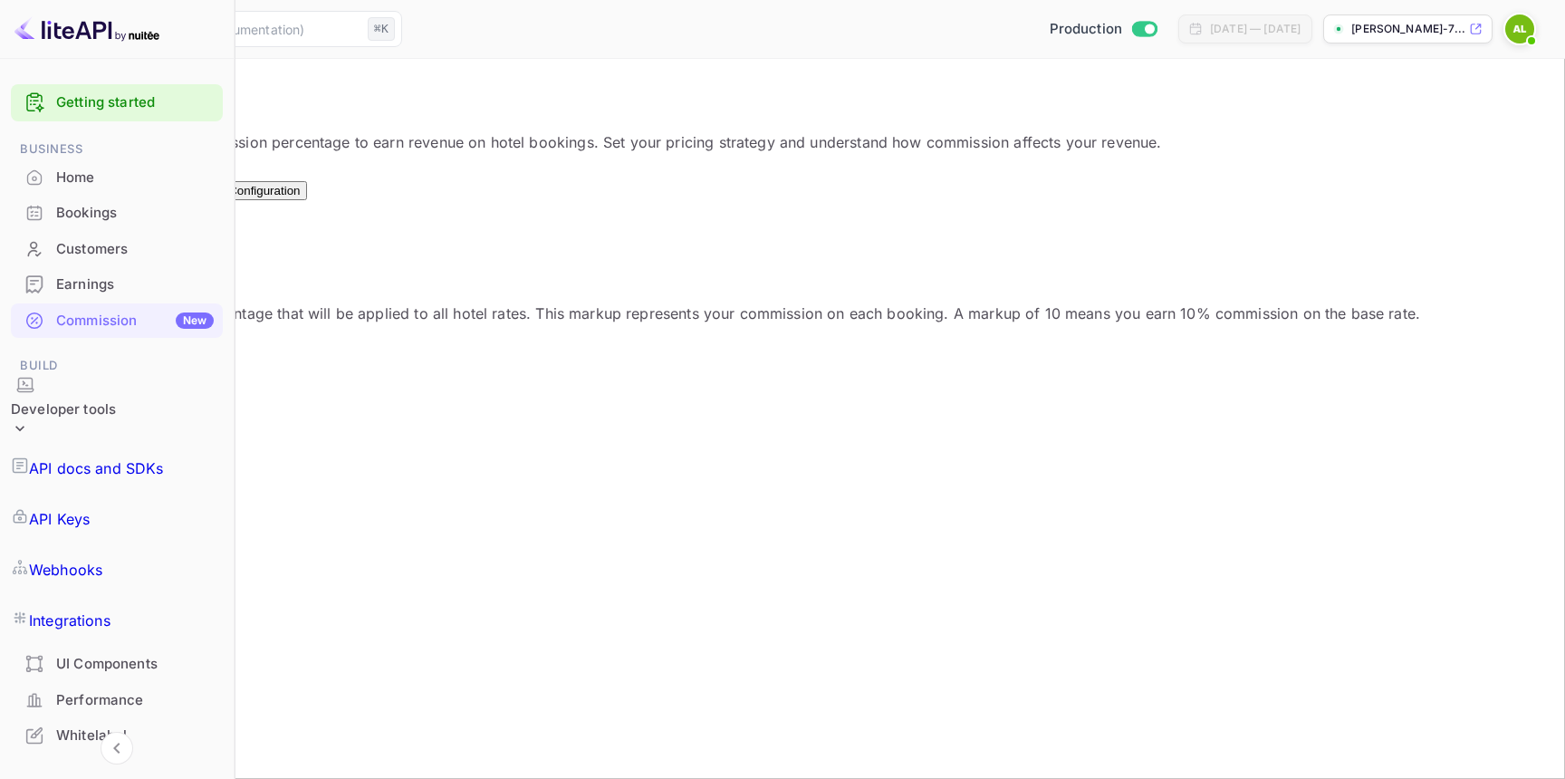
scroll to position [322, 794]
click at [118, 494] on link "API Keys" at bounding box center [117, 519] width 212 height 51
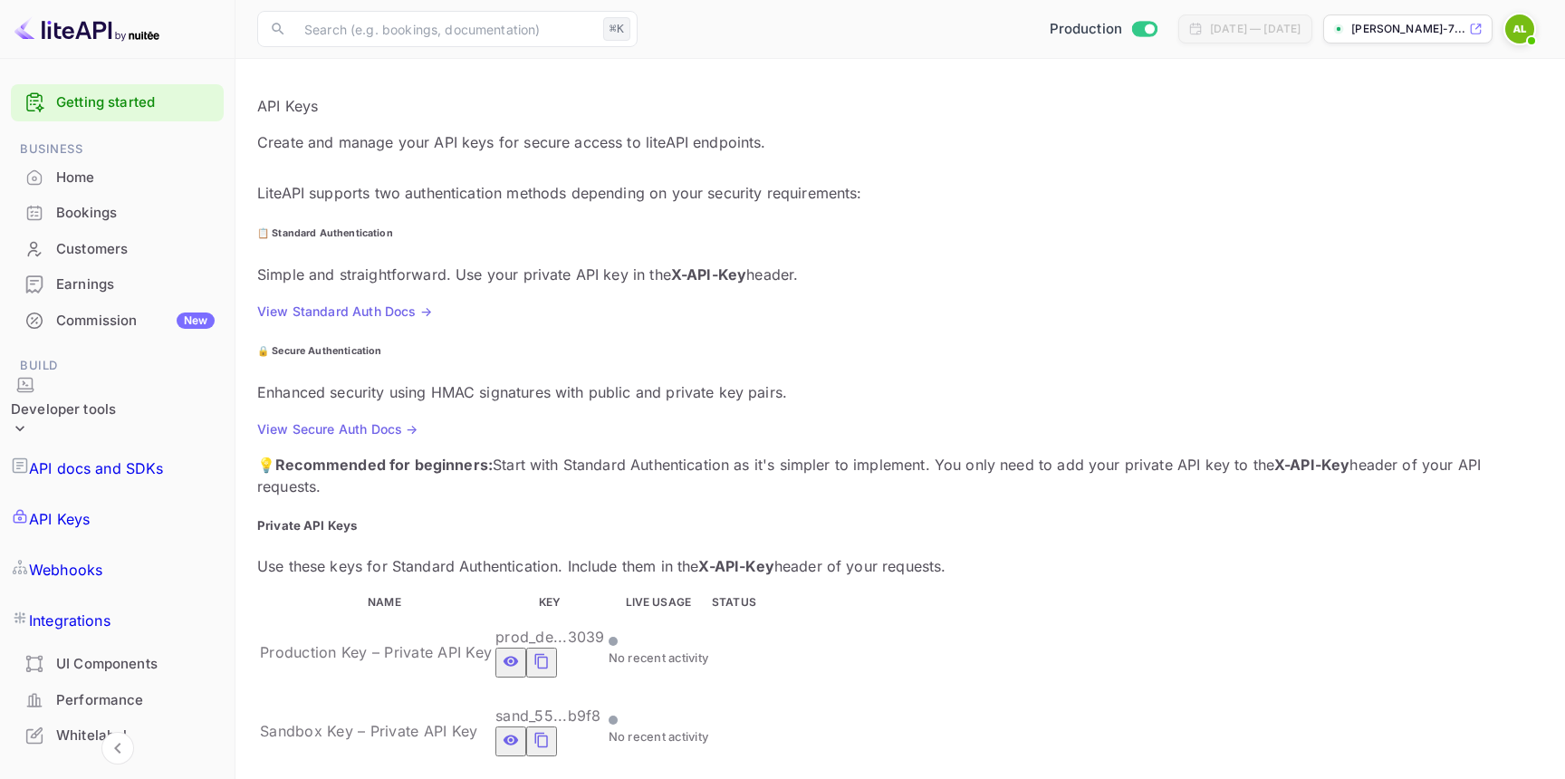
scroll to position [153, 0]
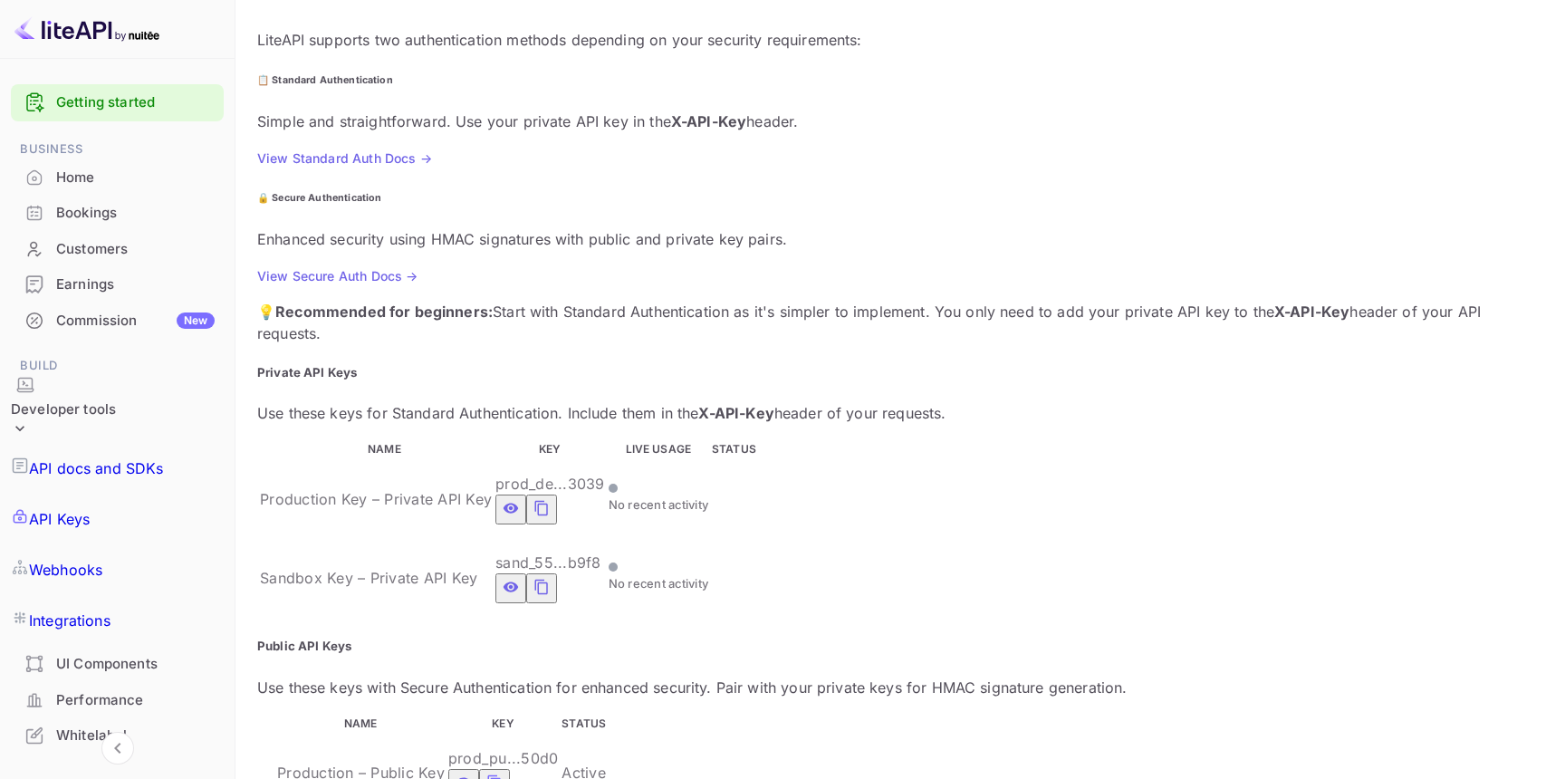
click at [548, 501] on icon "private api keys table" at bounding box center [541, 508] width 13 height 15
paste input "323000"
type input "323000"
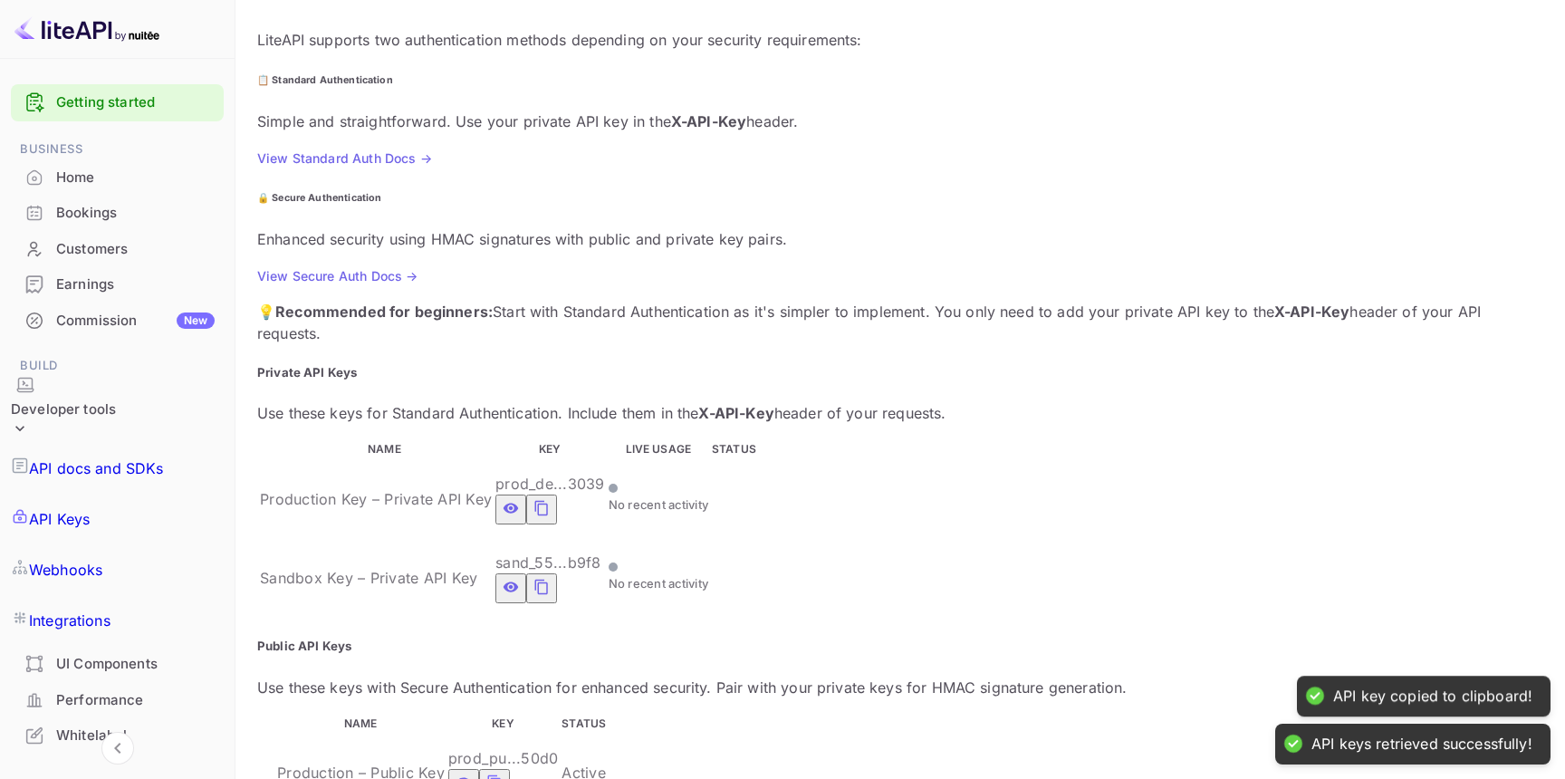
click at [550, 497] on icon "private api keys table" at bounding box center [542, 508] width 16 height 22
